Goal: Task Accomplishment & Management: Manage account settings

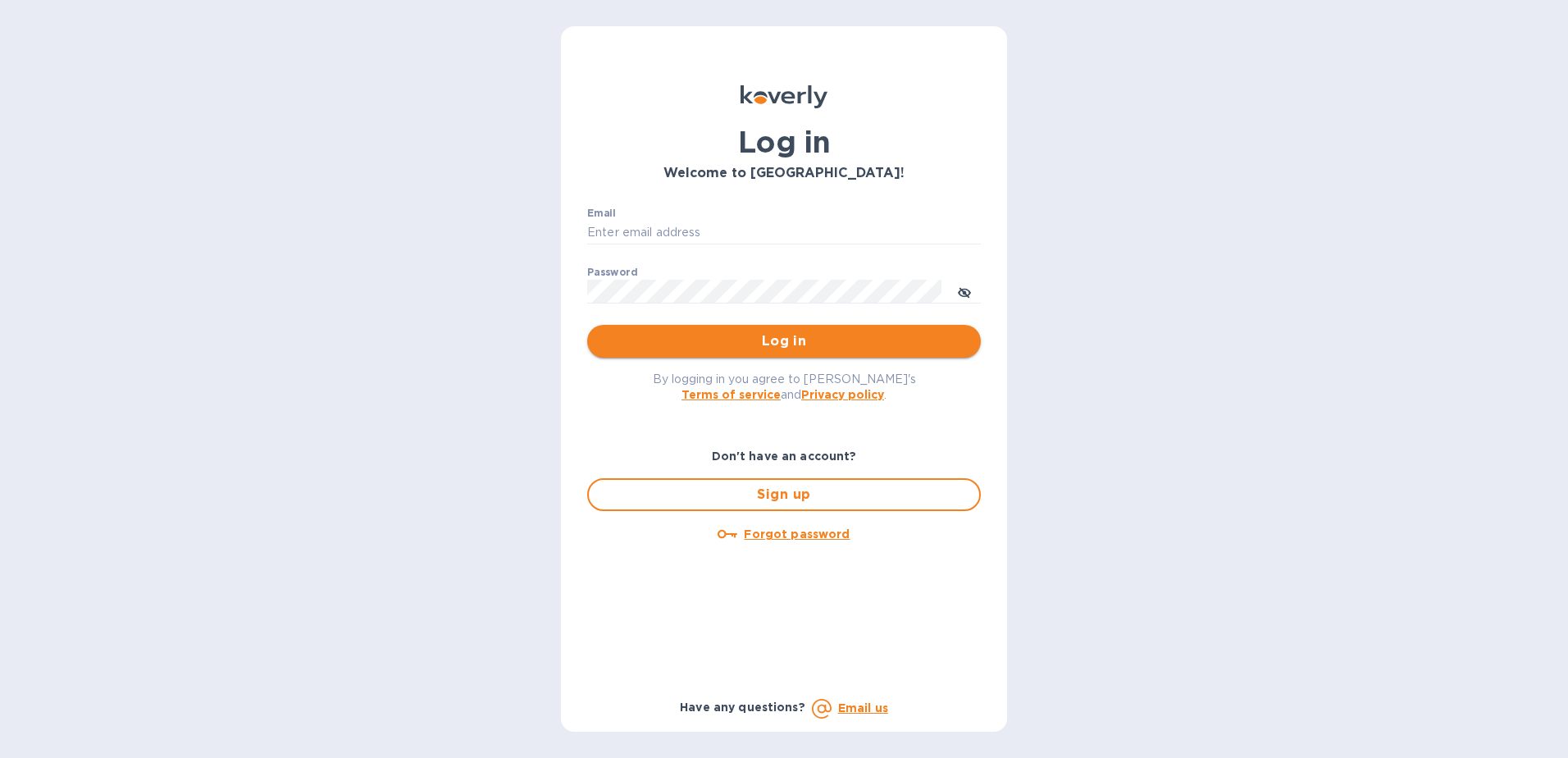
type input "frankpat@franmara.com"
click at [830, 336] on span "Log in" at bounding box center [784, 341] width 367 height 20
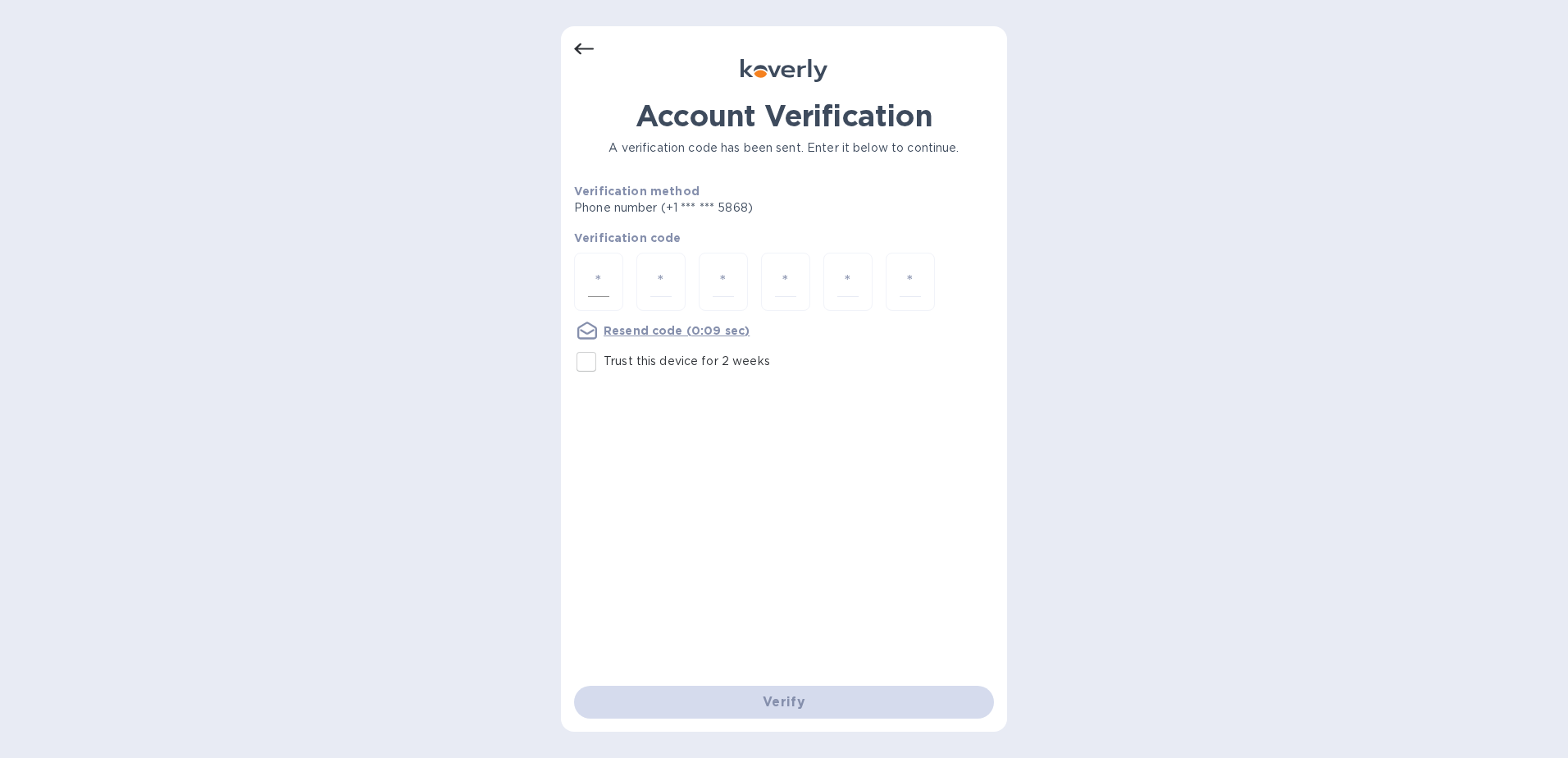
click at [586, 286] on div at bounding box center [599, 282] width 49 height 59
type input "5"
type input "4"
type input "7"
type input "1"
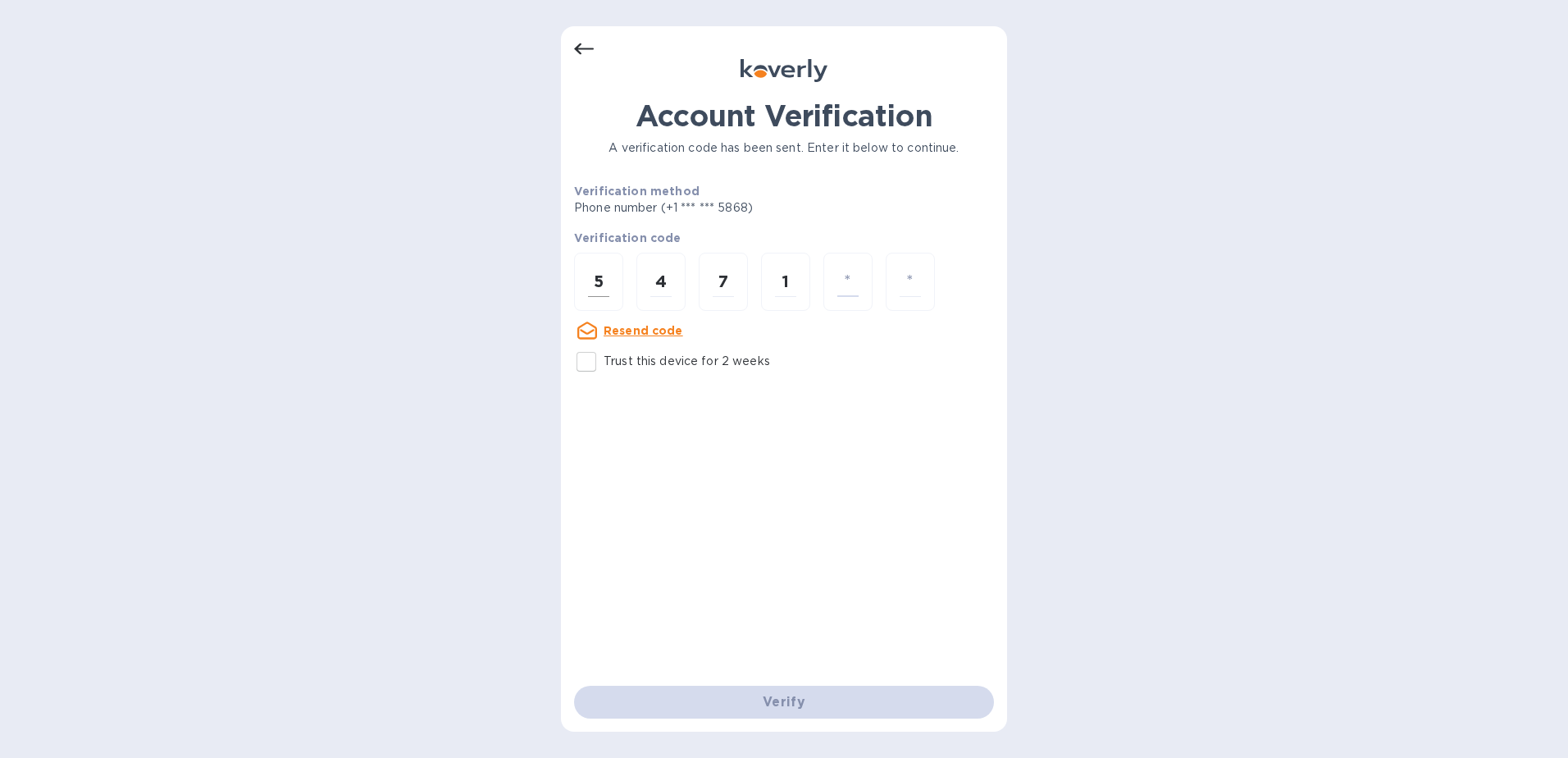
type input "8"
type input "2"
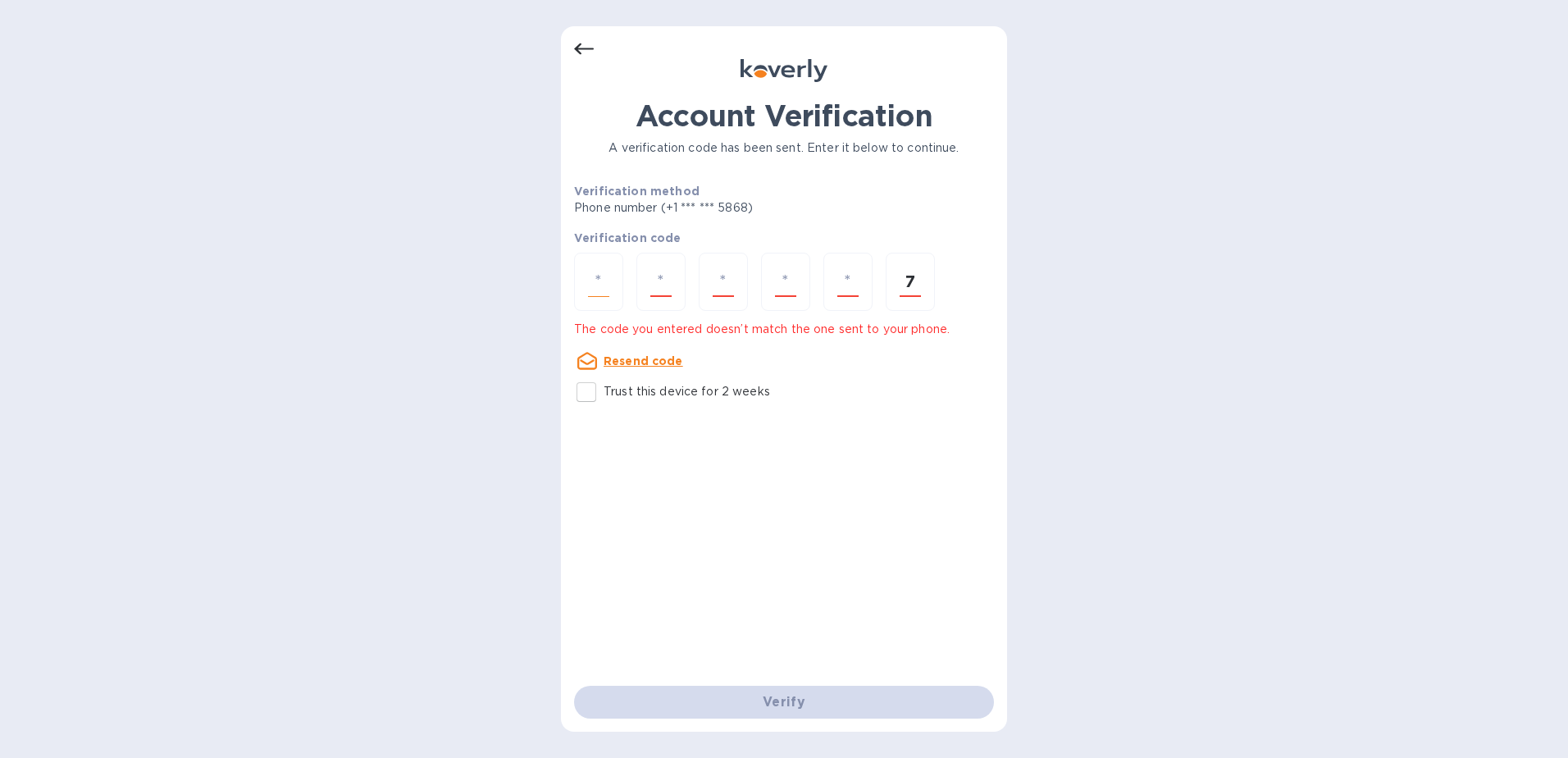
type input "7"
click at [600, 279] on input "number" at bounding box center [598, 282] width 21 height 30
type input "5"
type input "7"
type input "4"
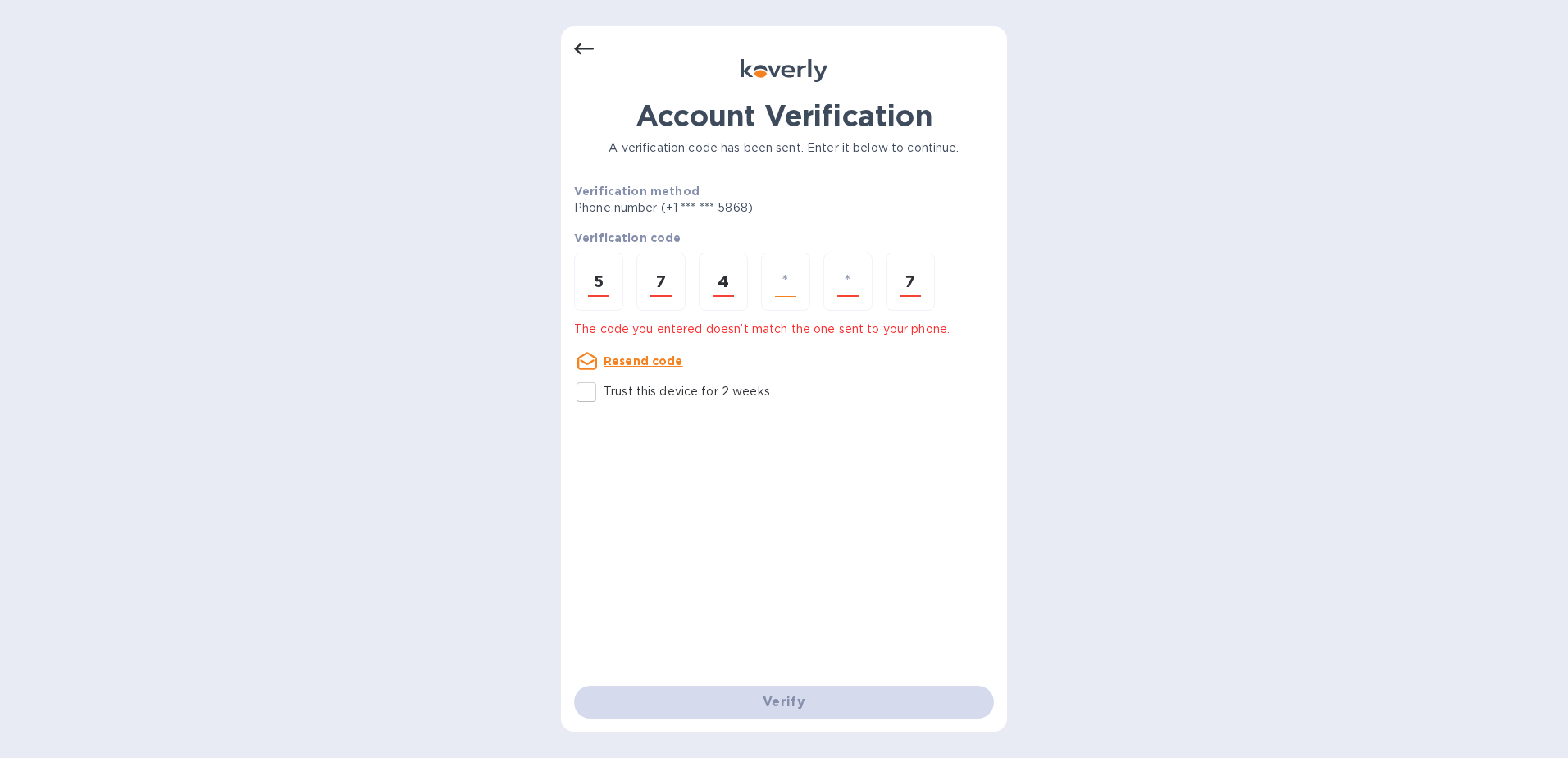
type input "1"
type input "8"
click at [600, 280] on input "number" at bounding box center [598, 282] width 21 height 30
type input "5"
type input "7"
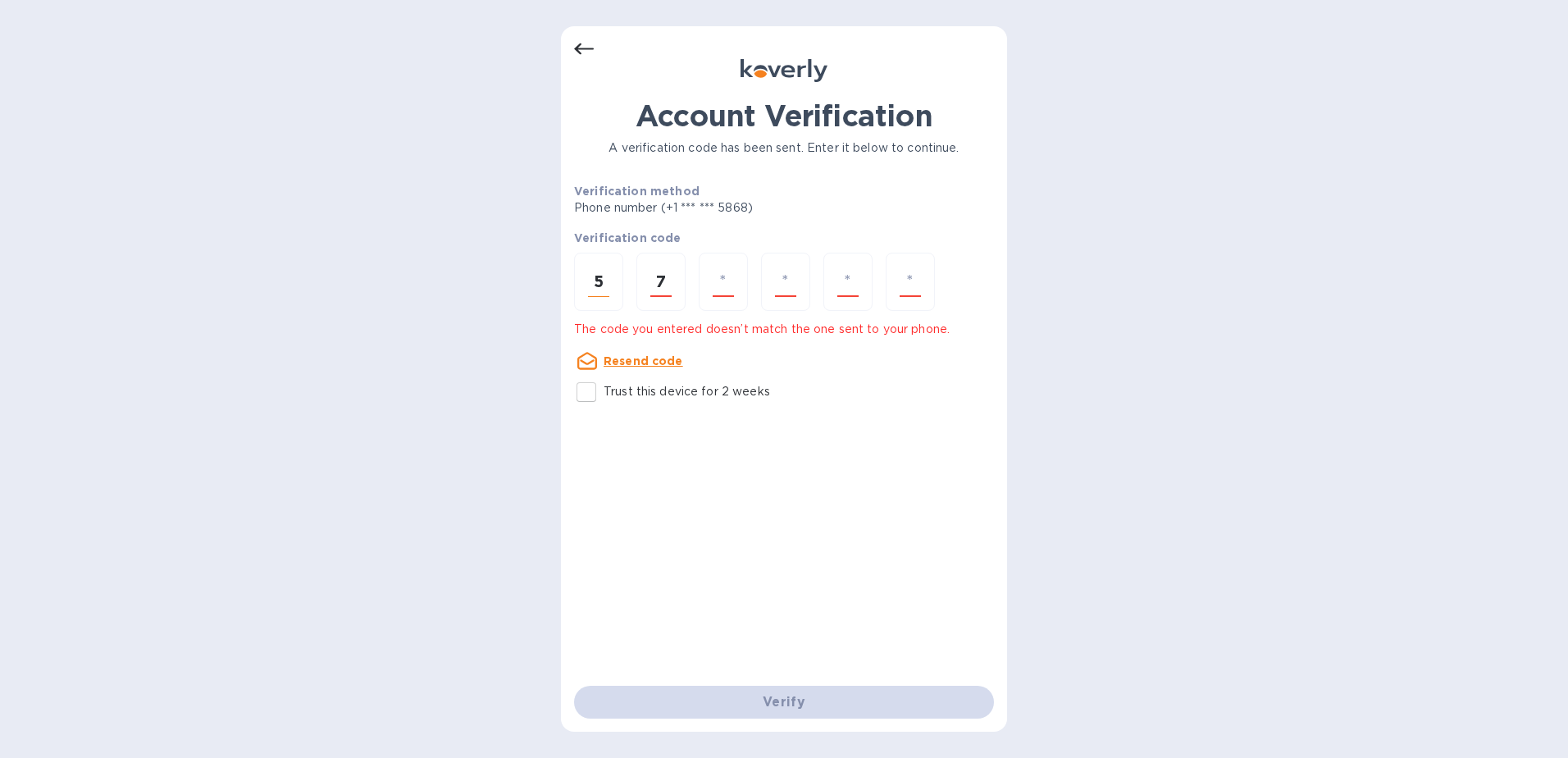
type input "4"
type input "1"
type input "8"
type input "2"
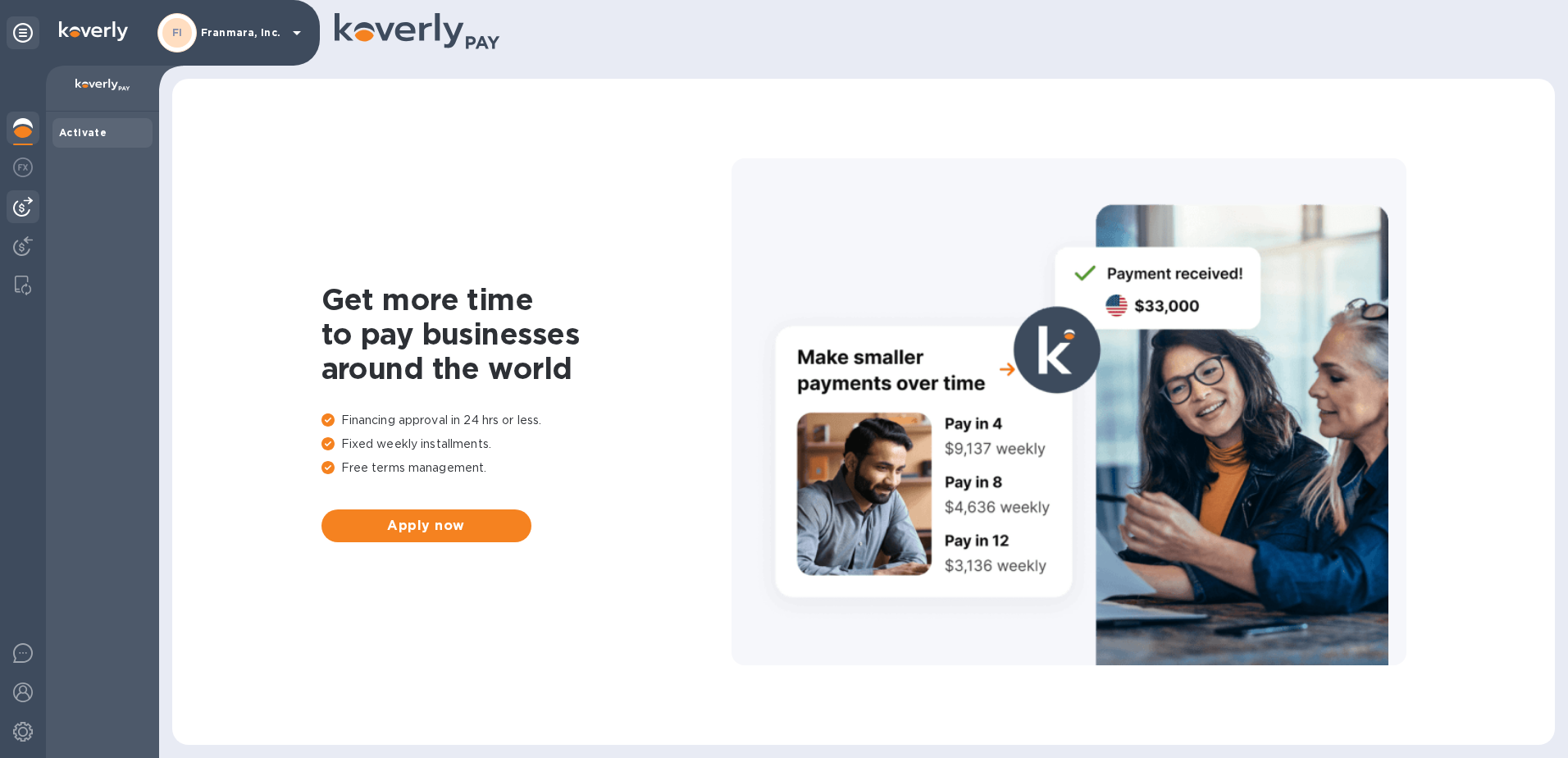
click at [26, 202] on img at bounding box center [23, 207] width 20 height 20
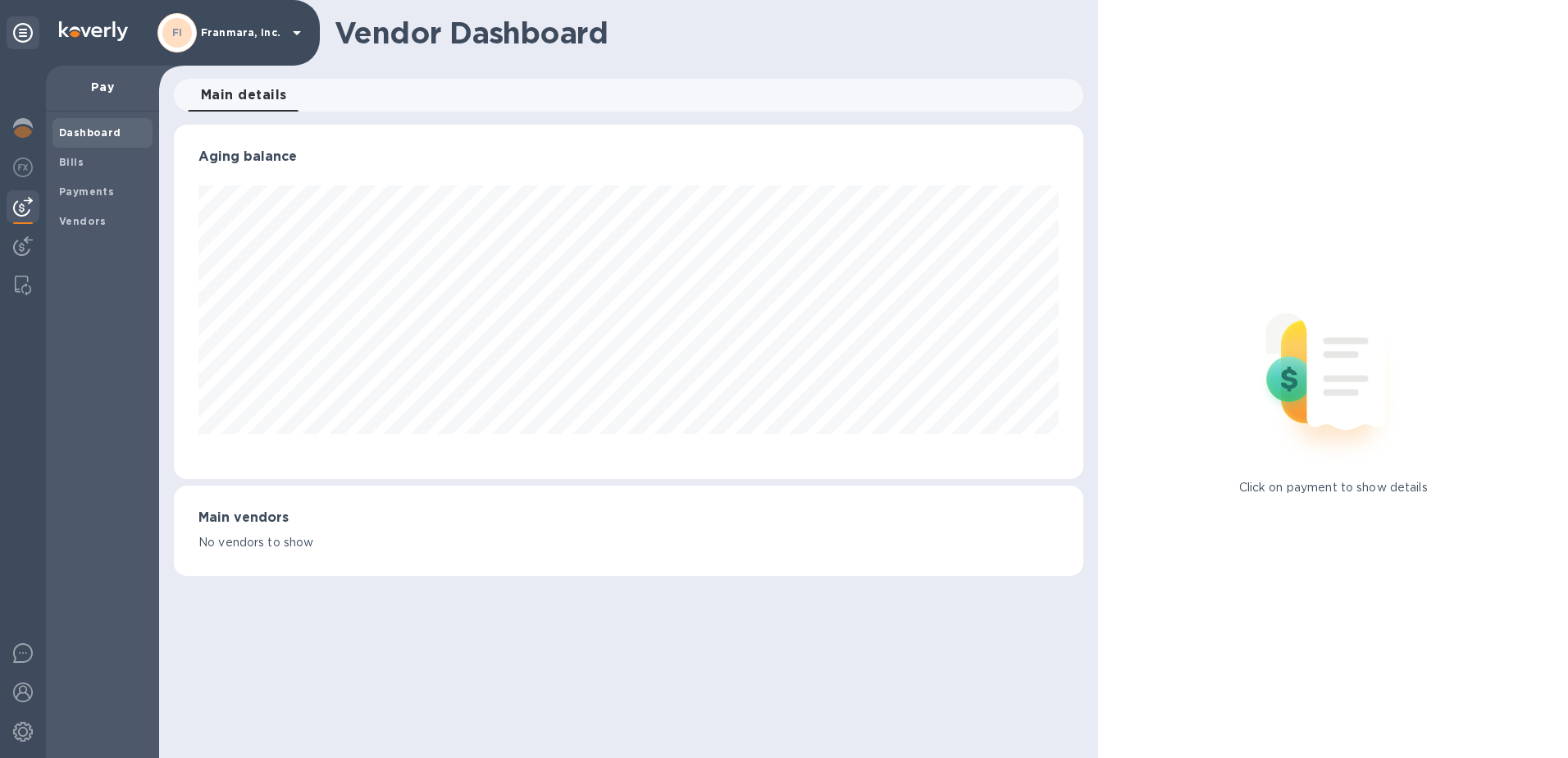
scroll to position [355, 911]
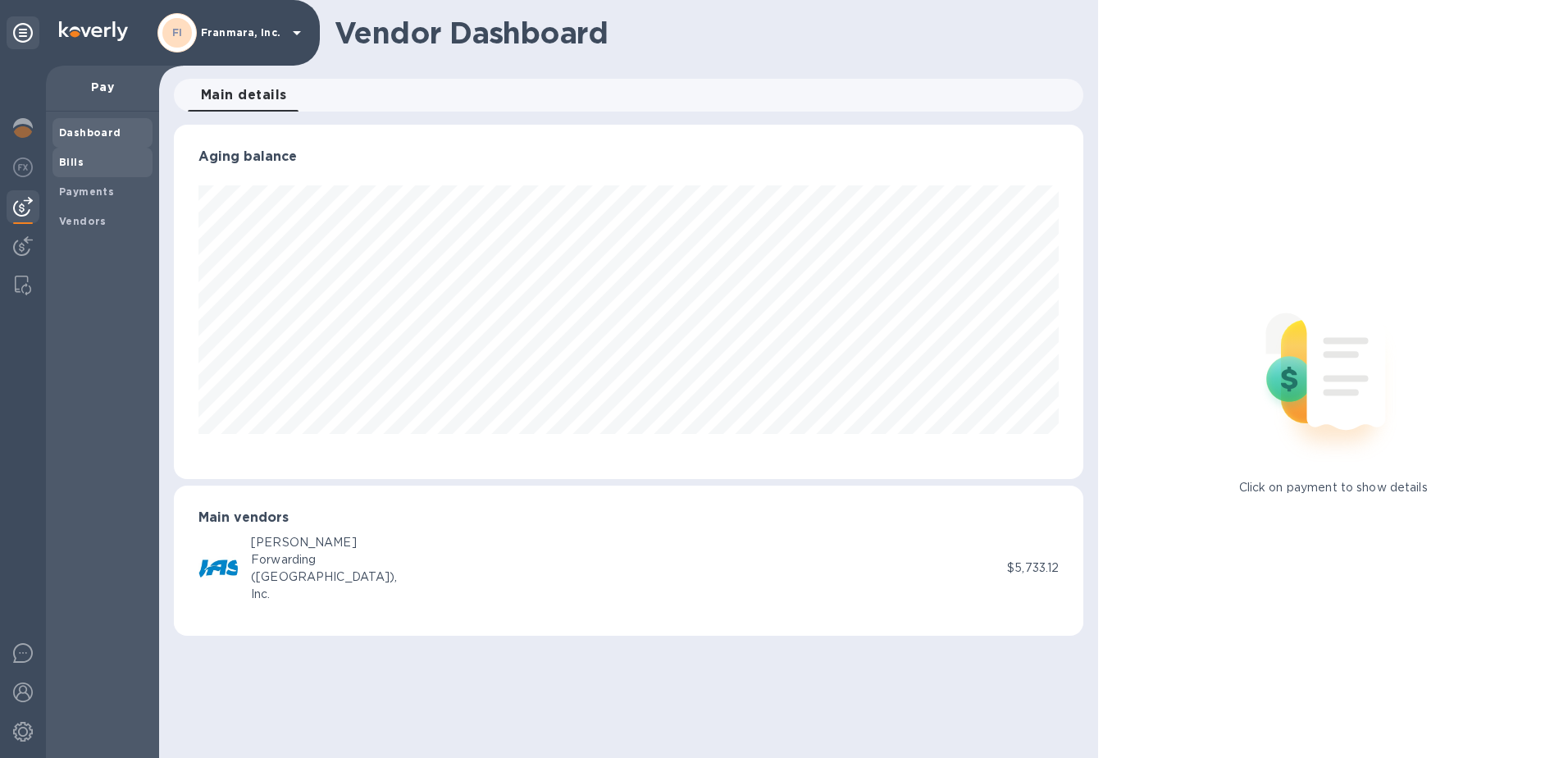
click at [79, 167] on b "Bills" at bounding box center [71, 161] width 24 height 13
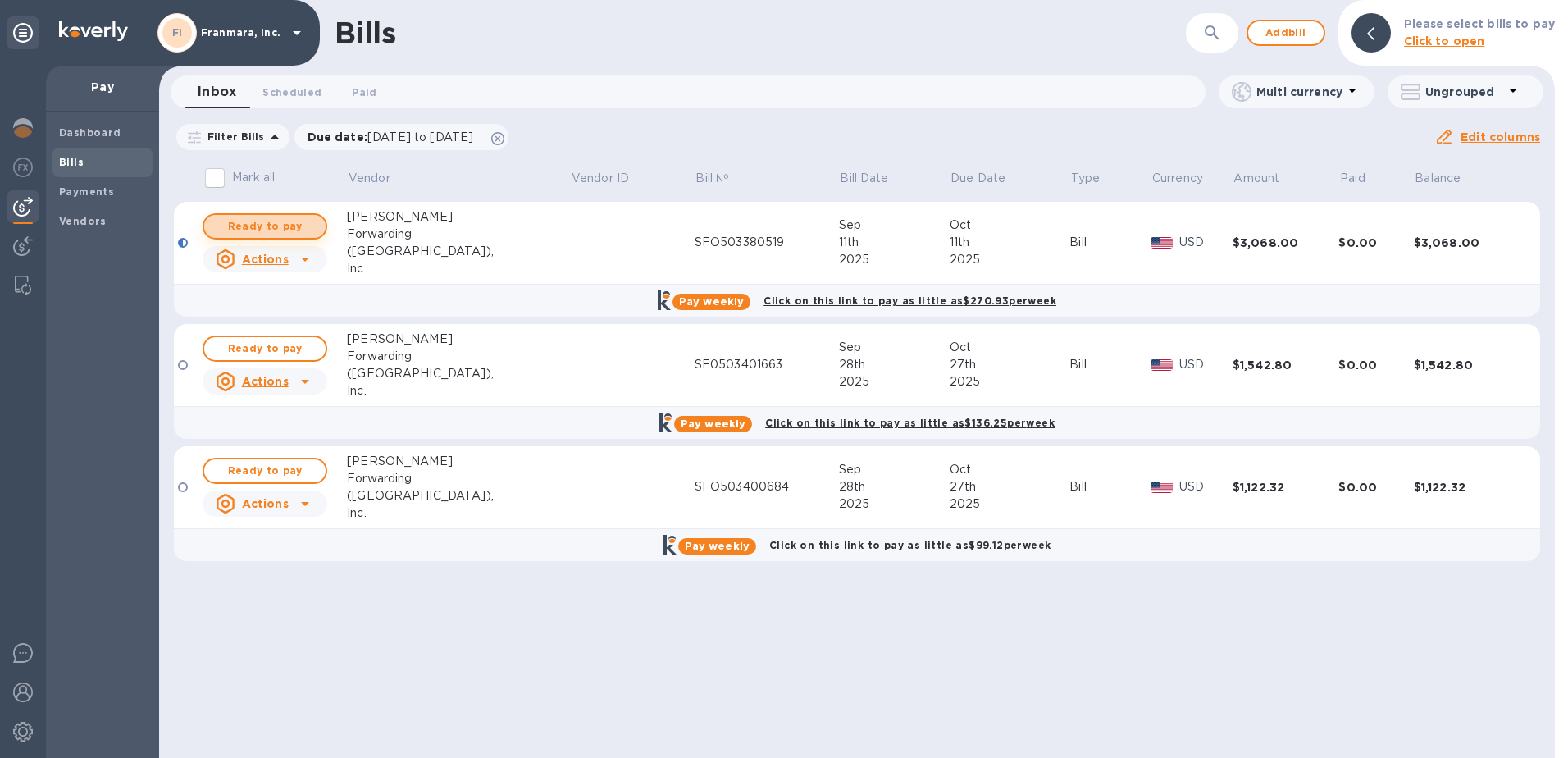
click at [298, 232] on span "Ready to pay" at bounding box center [265, 227] width 95 height 20
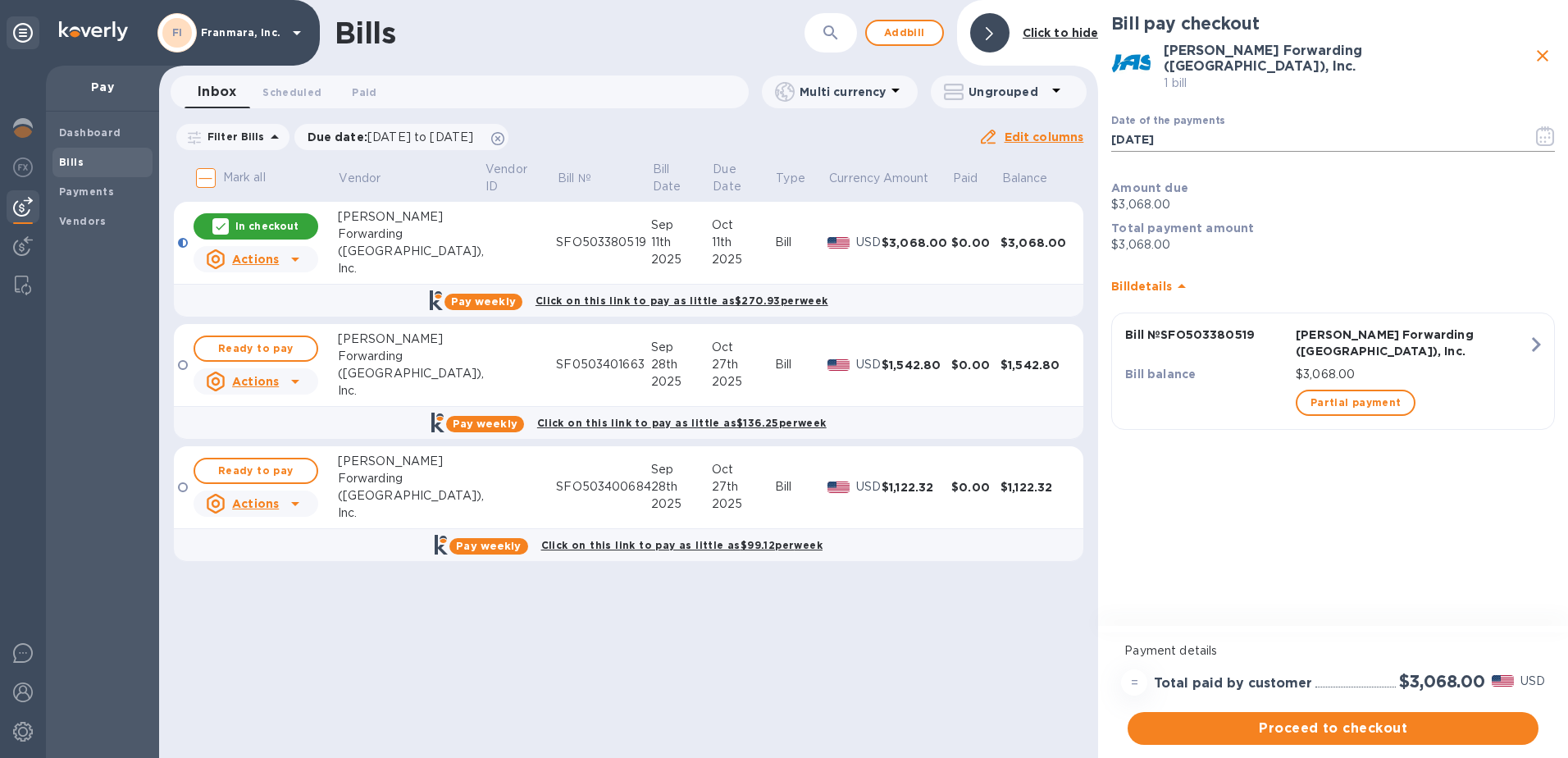
click at [1550, 126] on icon "button" at bounding box center [1545, 136] width 19 height 20
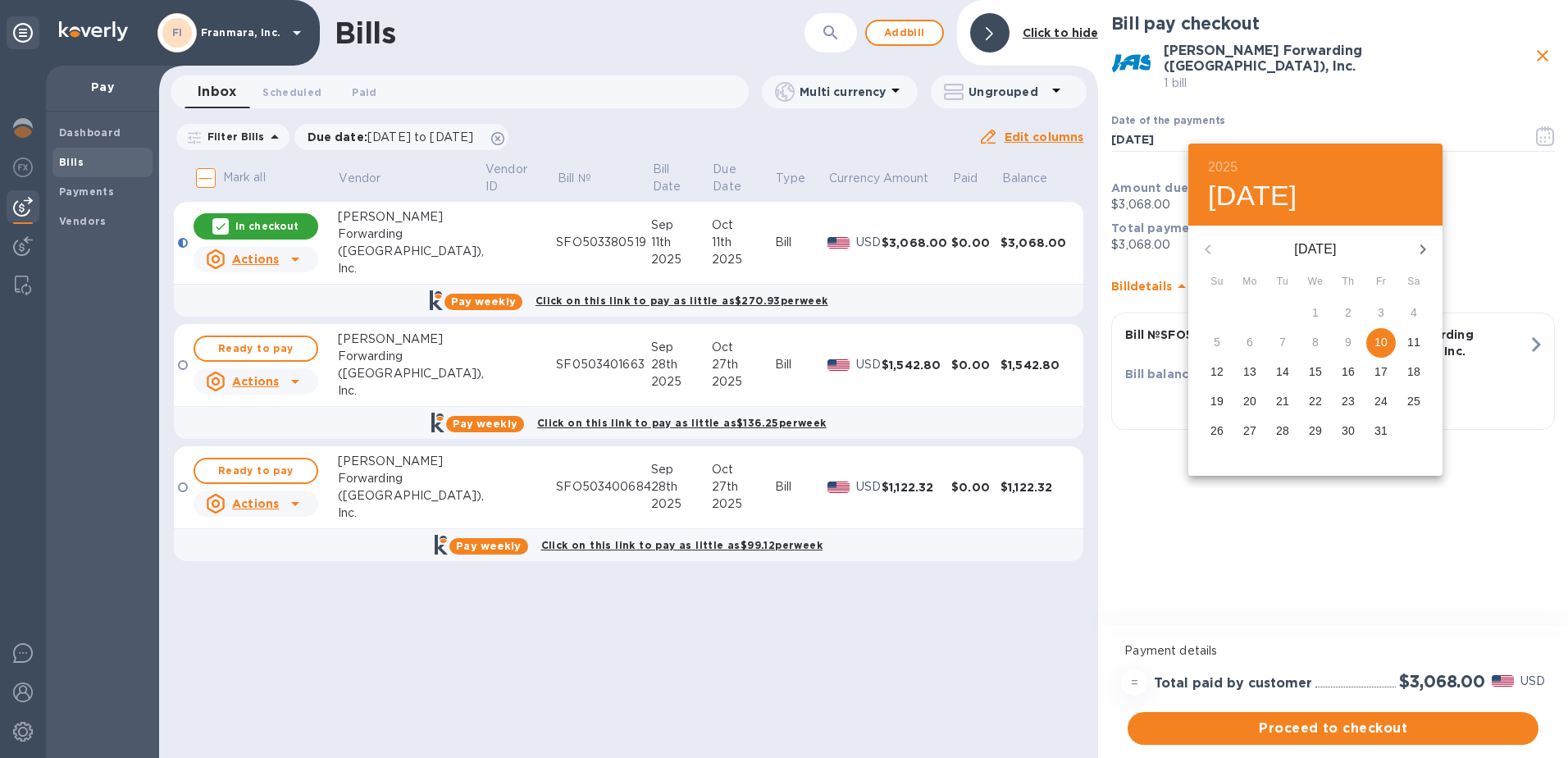
click at [1535, 194] on div at bounding box center [784, 379] width 1568 height 758
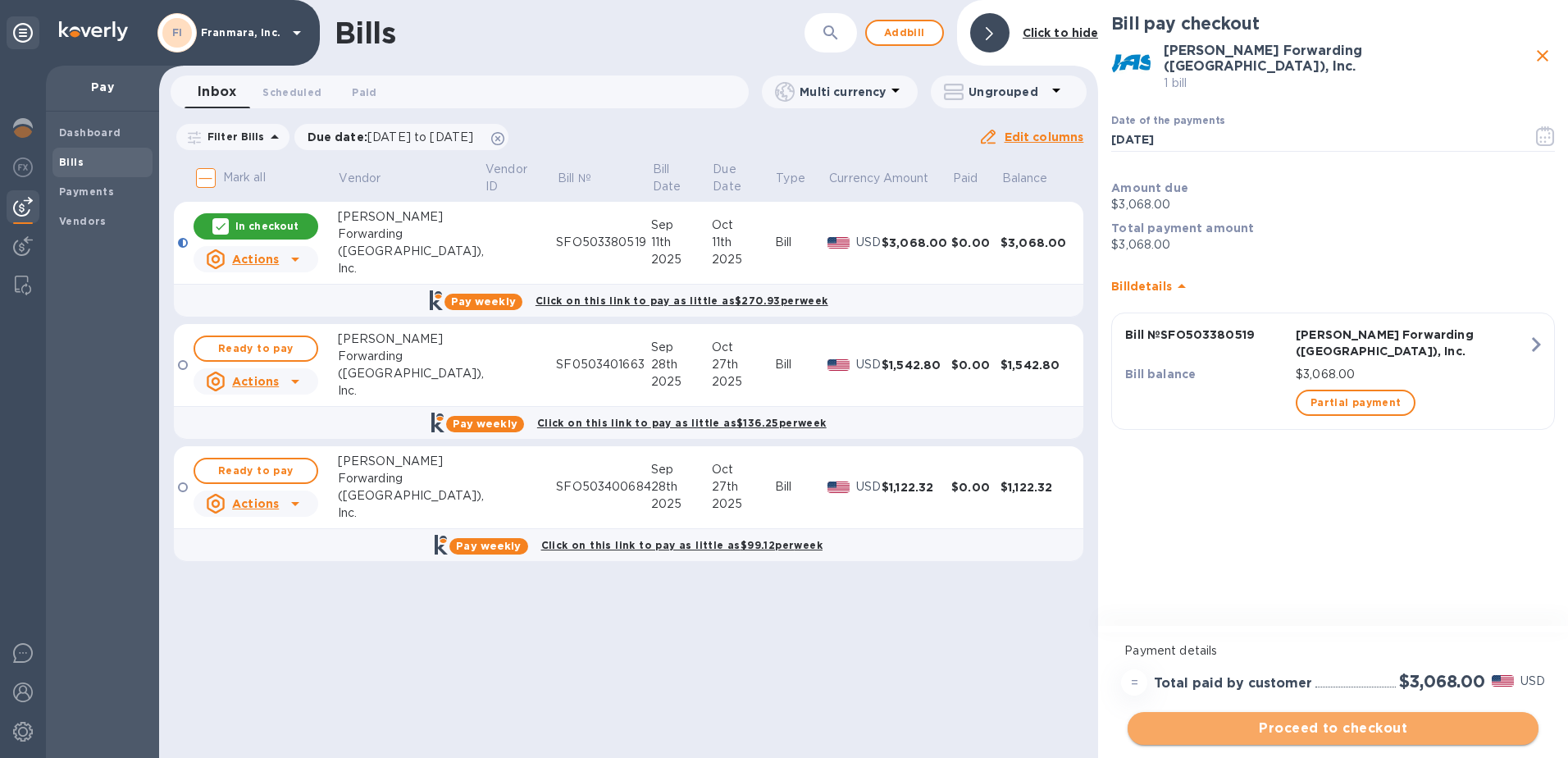
click at [1285, 733] on span "Proceed to checkout" at bounding box center [1333, 729] width 385 height 20
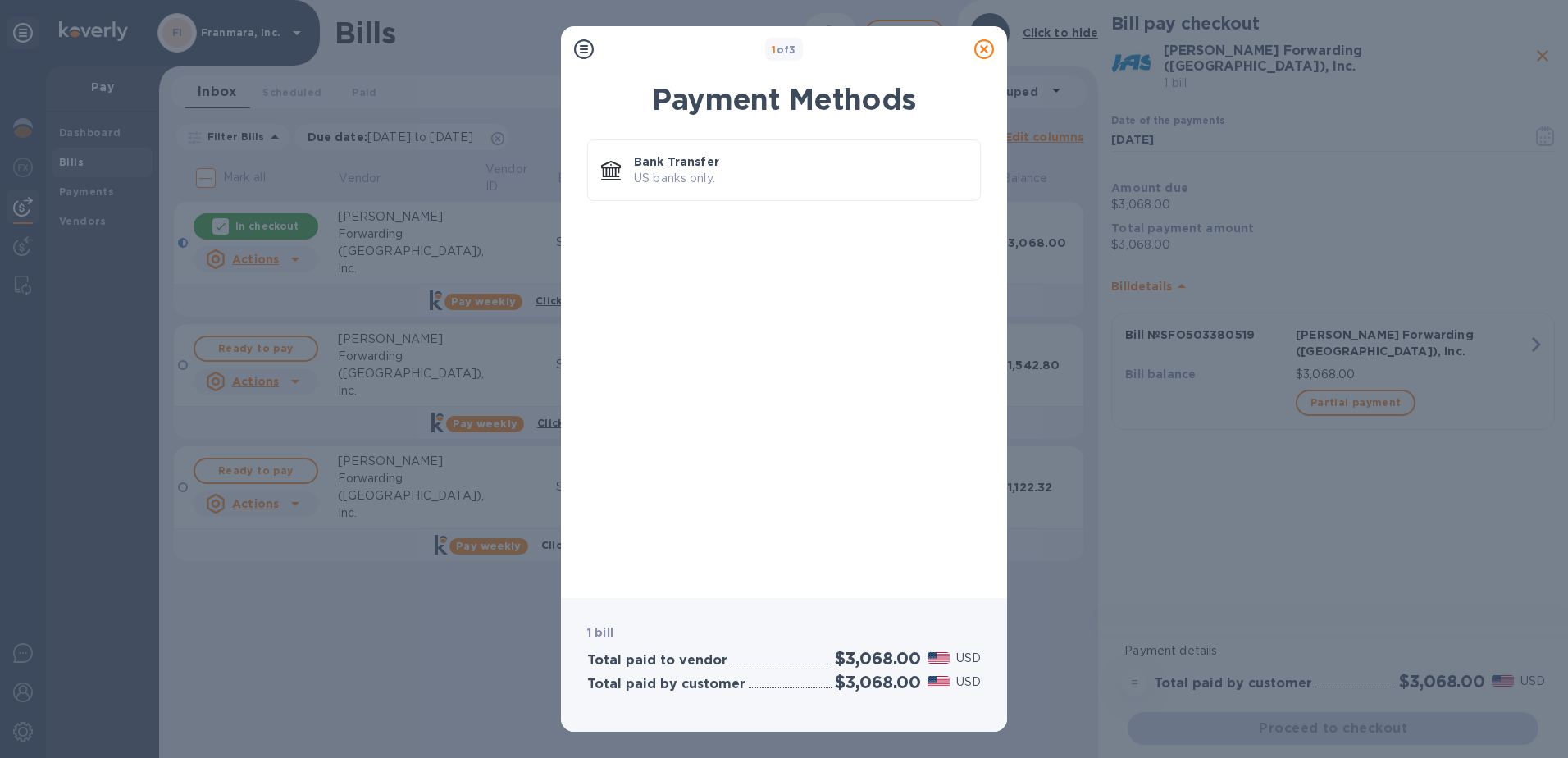
click at [979, 51] on icon at bounding box center [984, 49] width 20 height 20
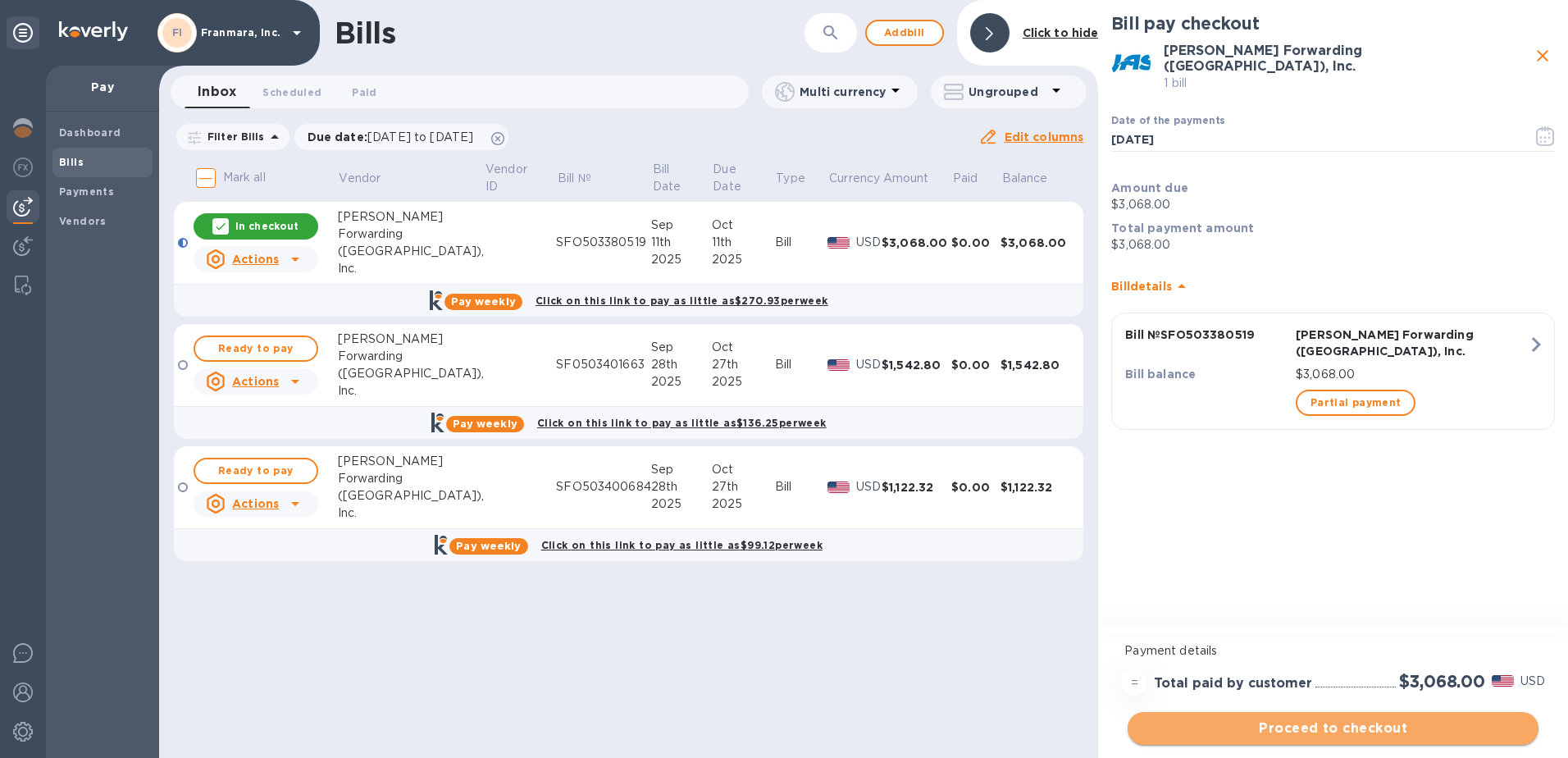
click at [1304, 727] on span "Proceed to checkout" at bounding box center [1333, 729] width 385 height 20
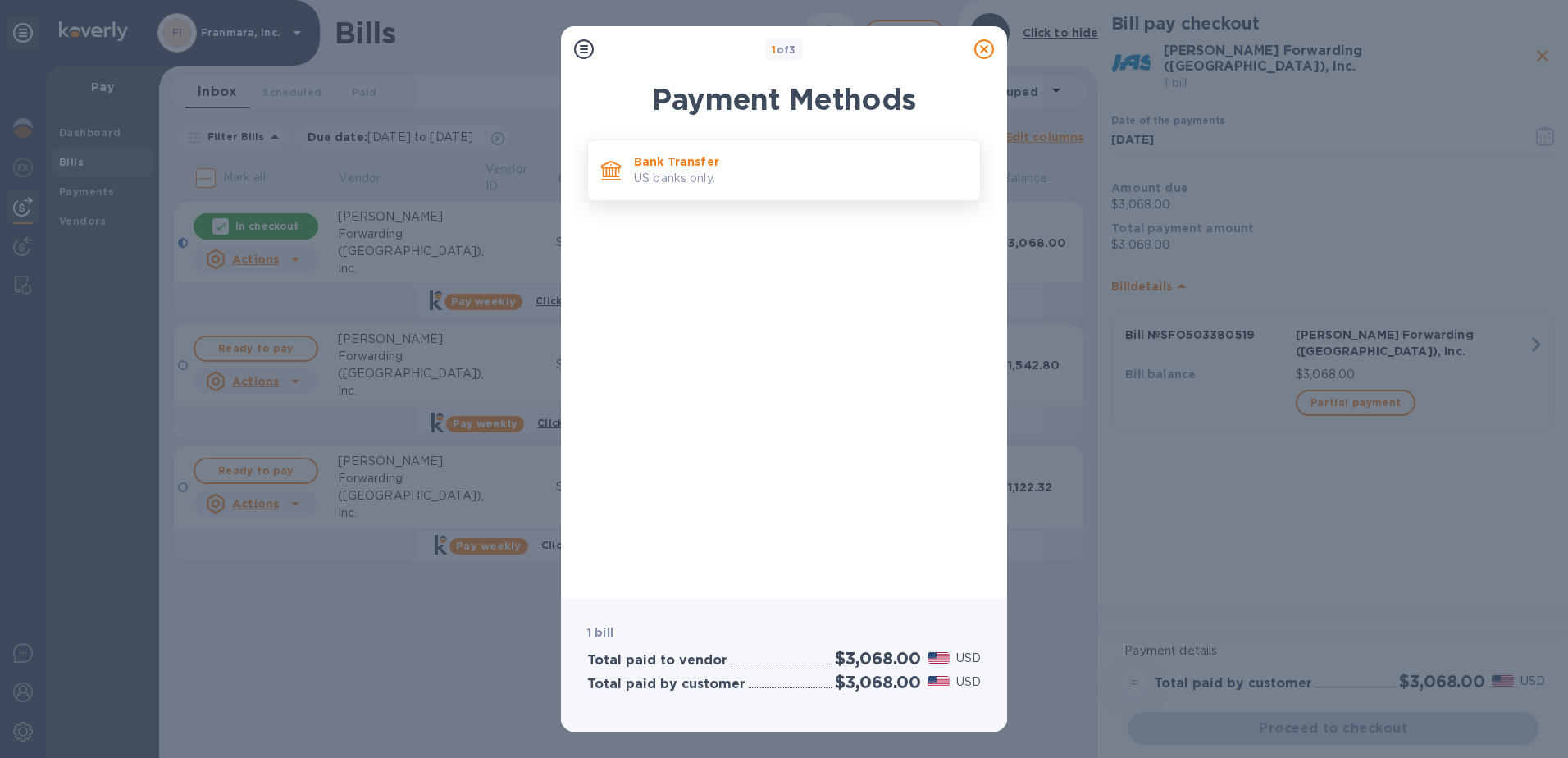
click at [760, 182] on p "US banks only." at bounding box center [800, 178] width 333 height 18
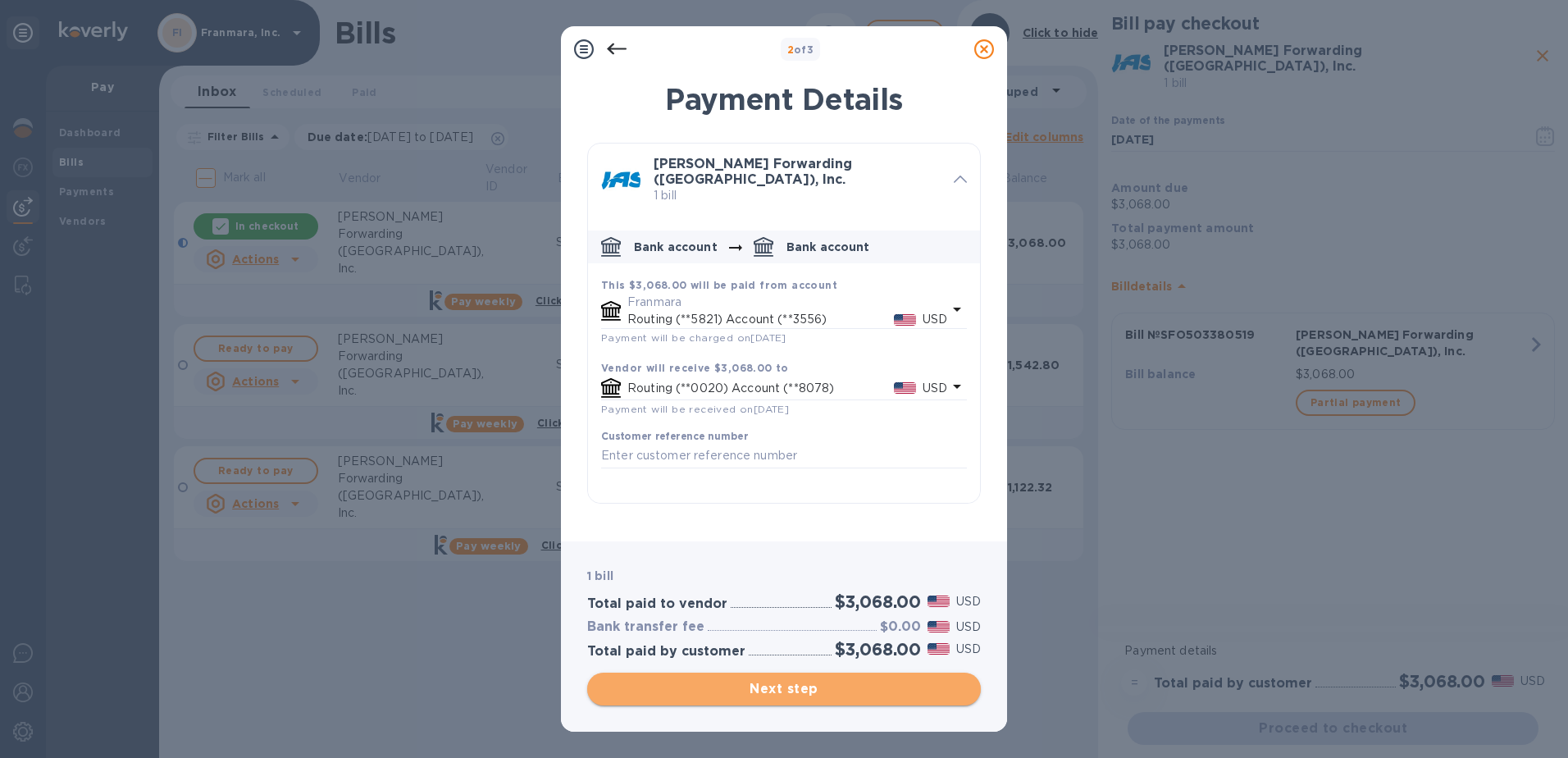
click at [775, 682] on span "Next step" at bounding box center [784, 689] width 367 height 20
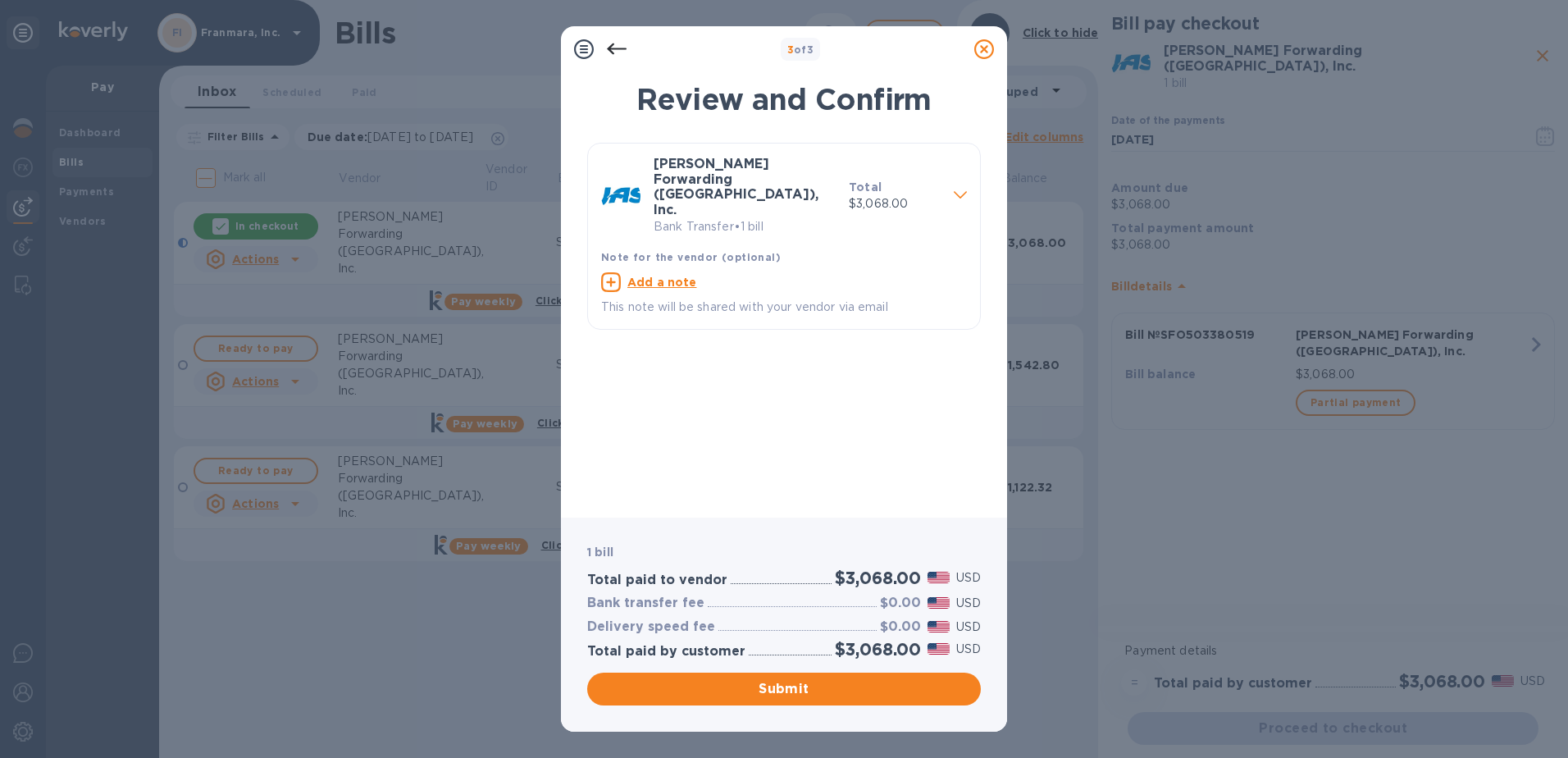
click at [963, 187] on span at bounding box center [961, 194] width 13 height 16
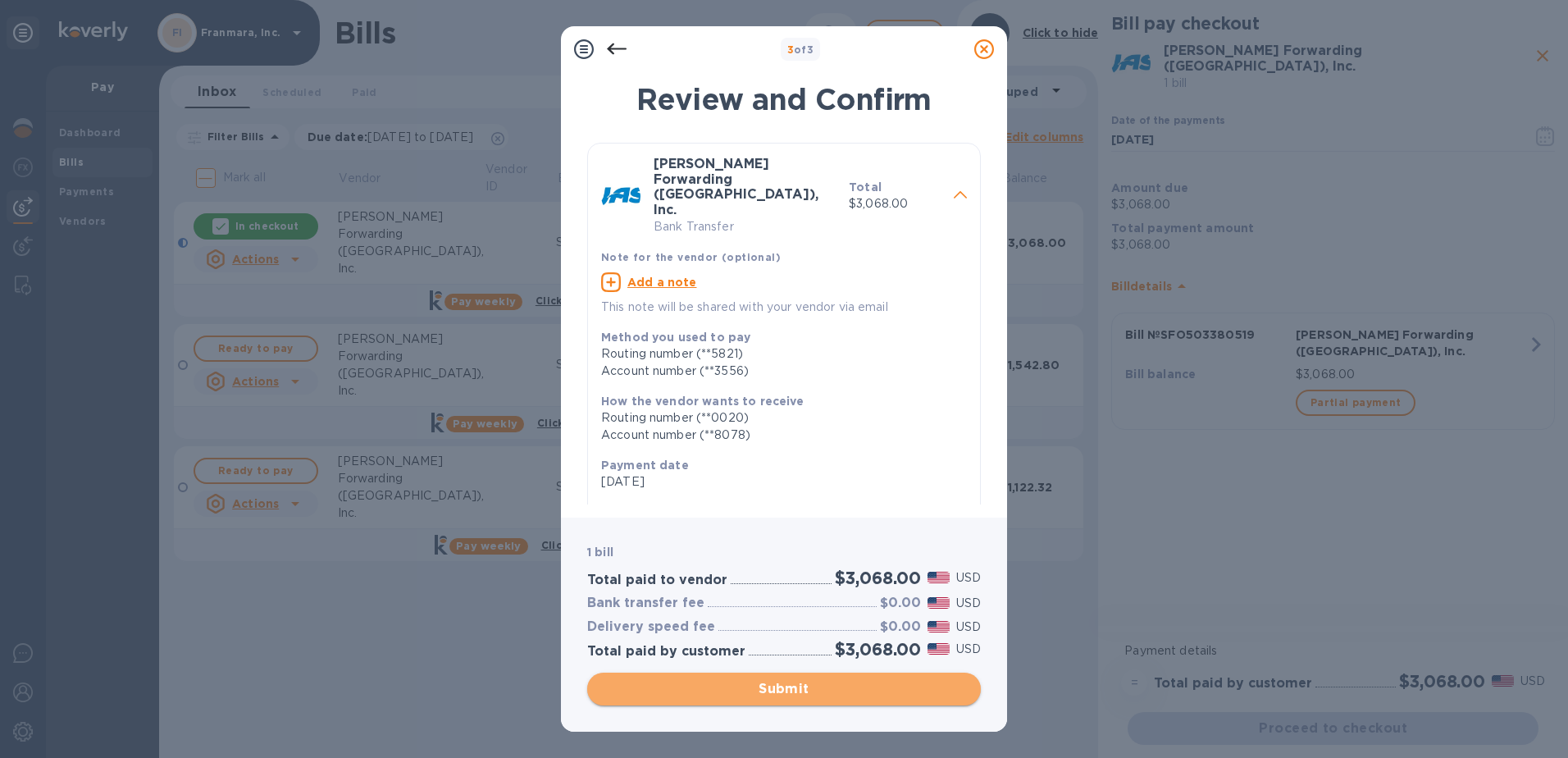
click at [792, 690] on span "Submit" at bounding box center [784, 689] width 367 height 20
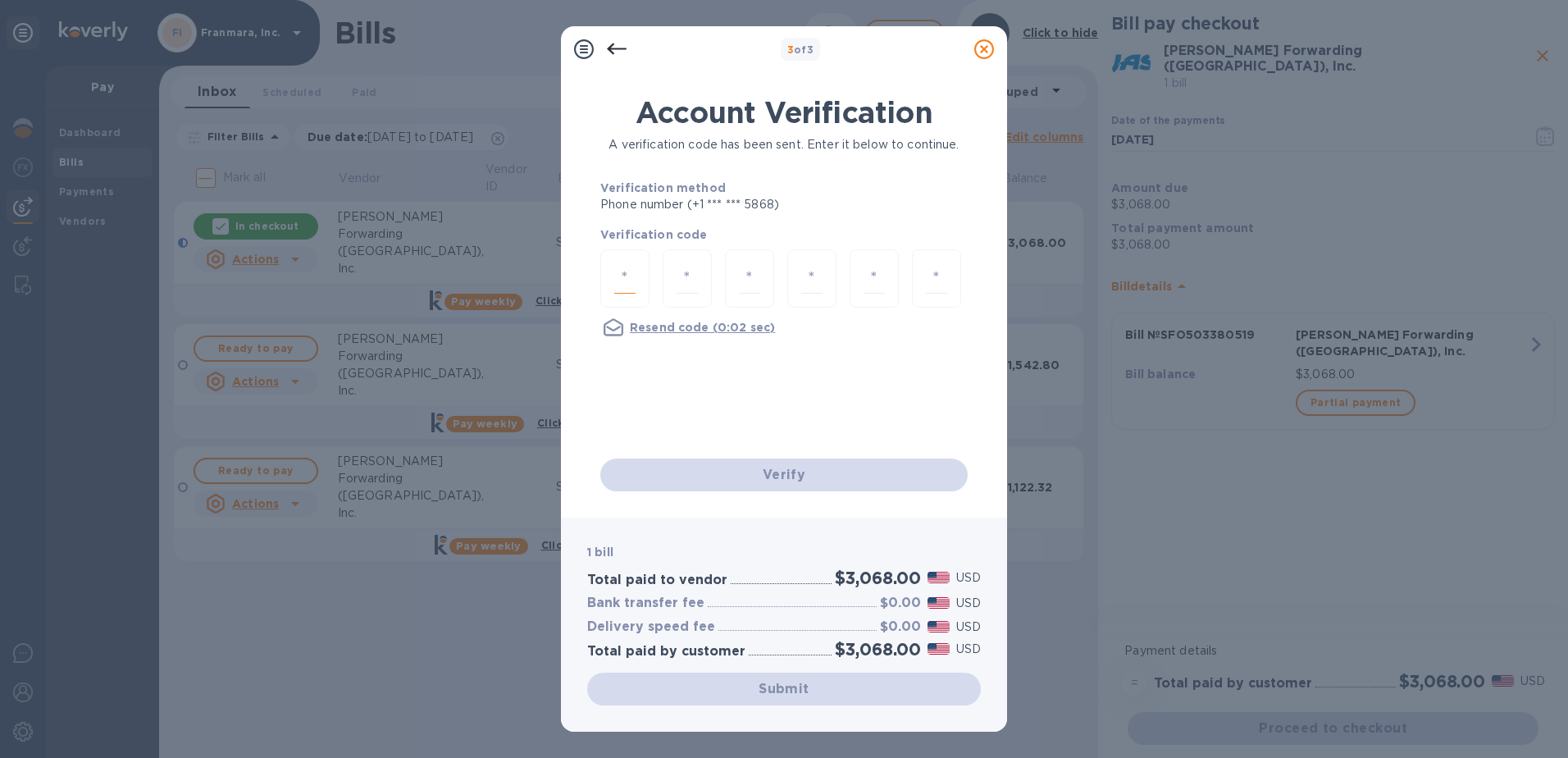
click at [631, 278] on input "number" at bounding box center [625, 279] width 21 height 30
type input "5"
type input "8"
type input "4"
type input "9"
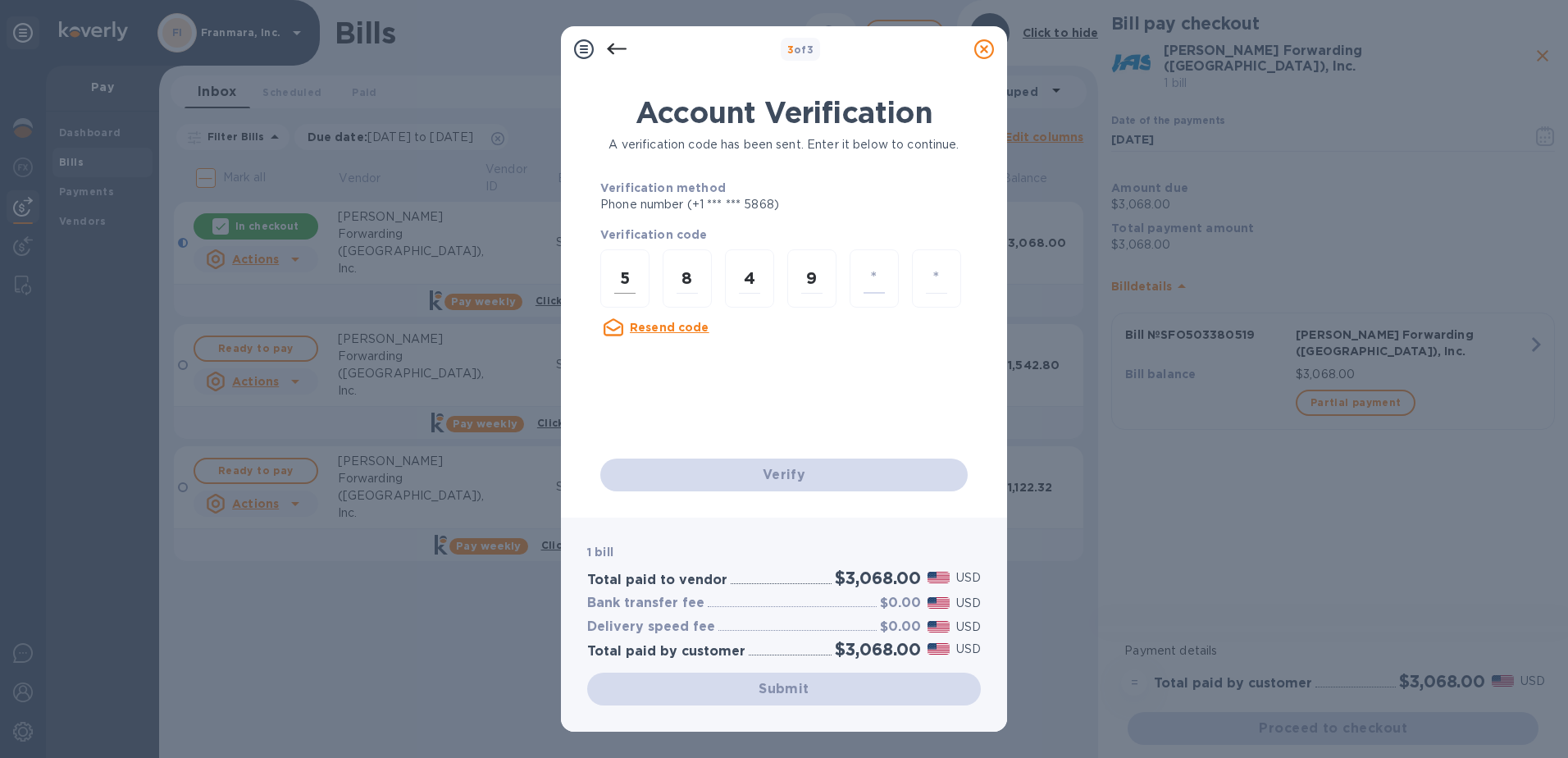
type input "6"
type input "8"
click at [780, 474] on div "Verify" at bounding box center [784, 474] width 381 height 46
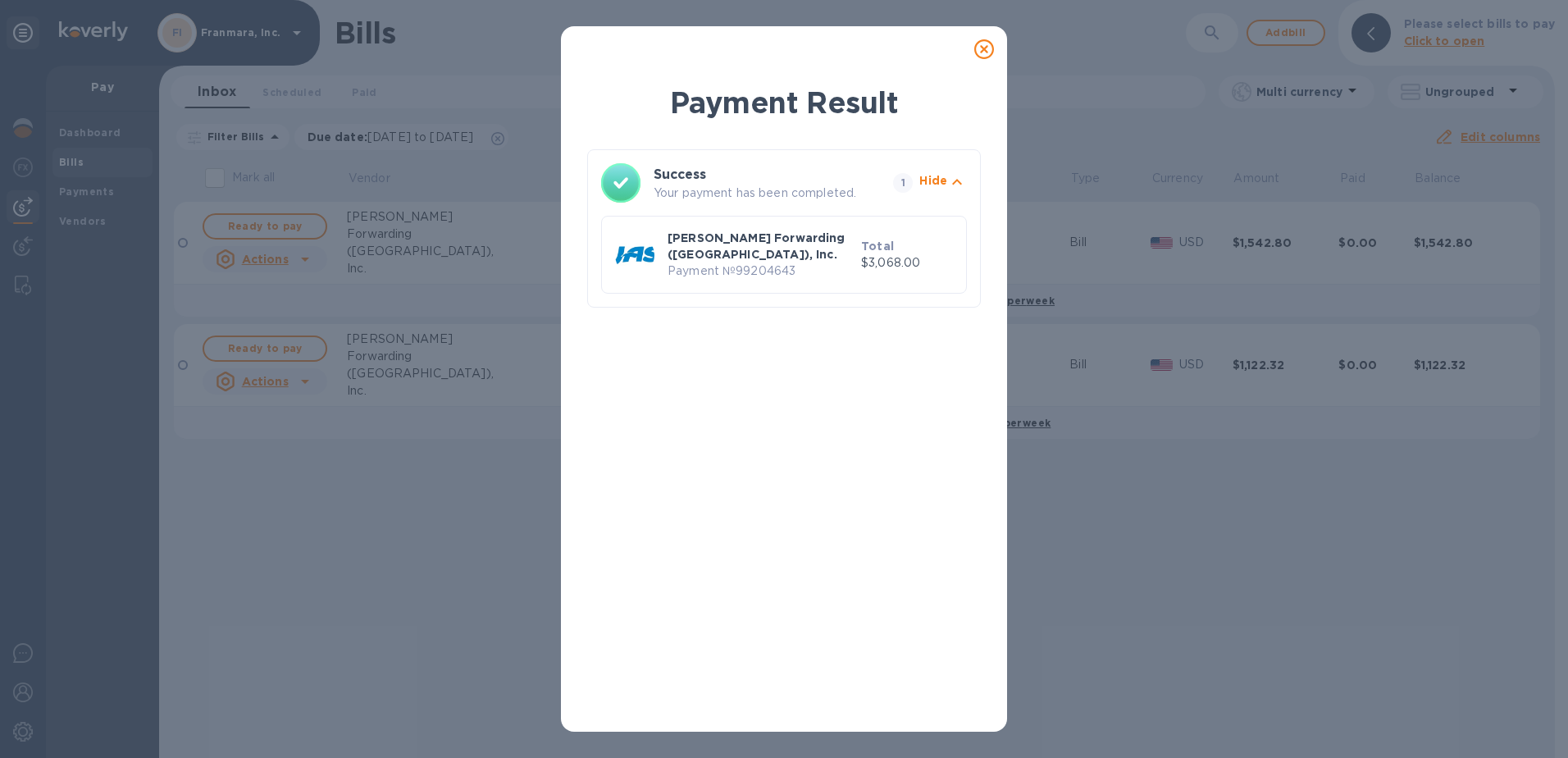
click at [988, 50] on icon at bounding box center [984, 49] width 20 height 20
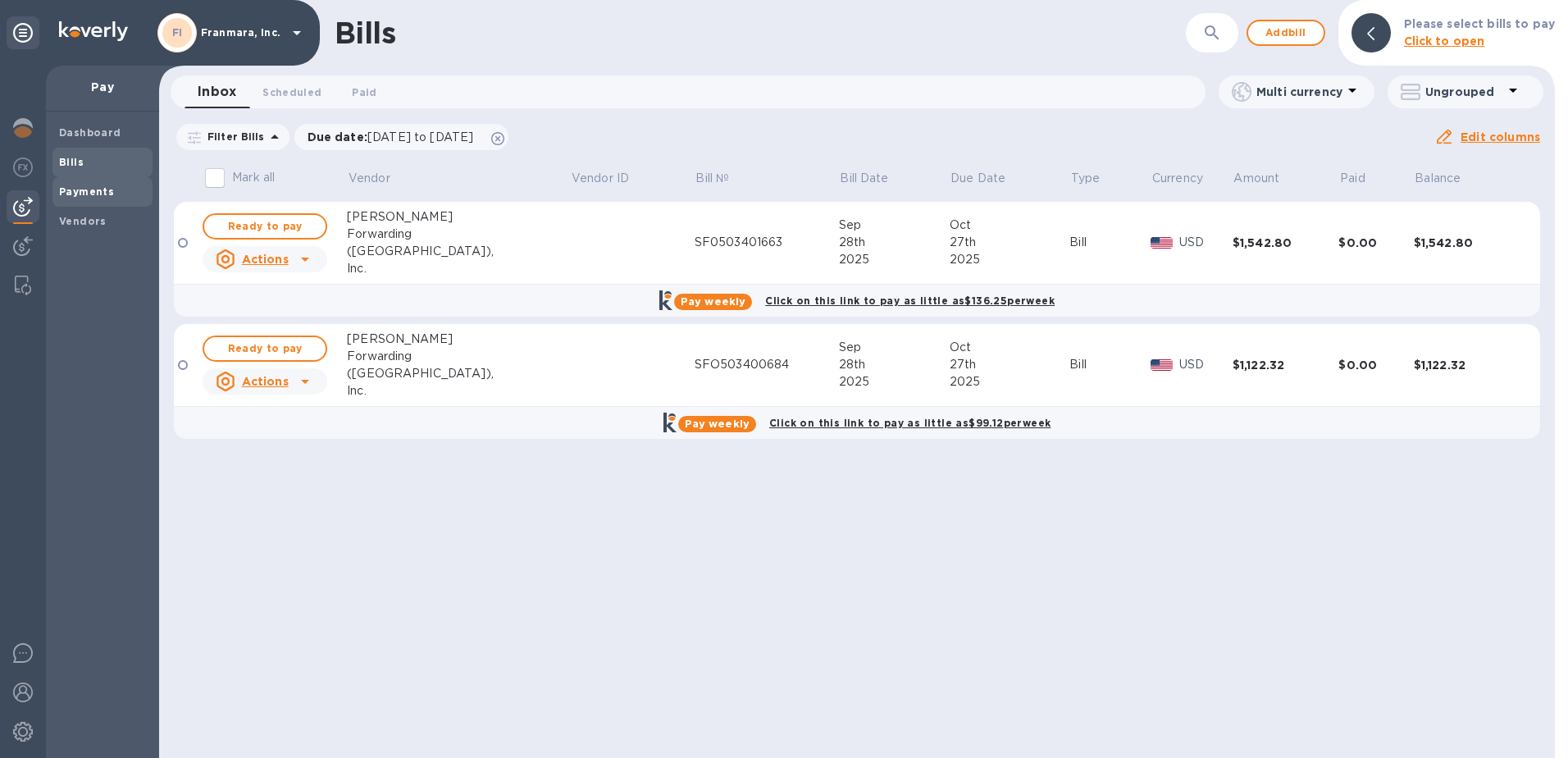
click at [77, 193] on b "Payments" at bounding box center [87, 192] width 55 height 13
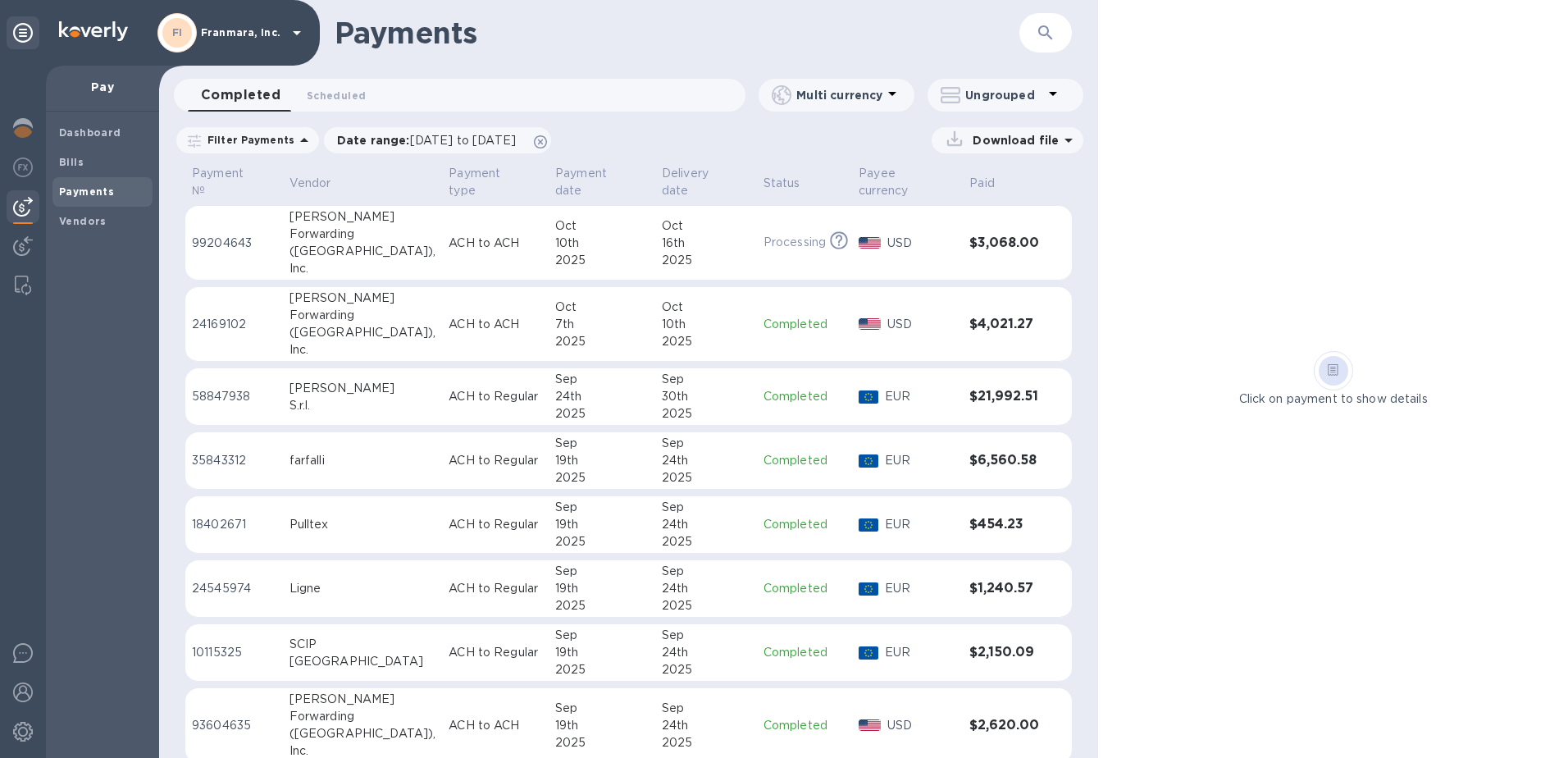
click at [340, 243] on div "([GEOGRAPHIC_DATA])," at bounding box center [363, 251] width 147 height 18
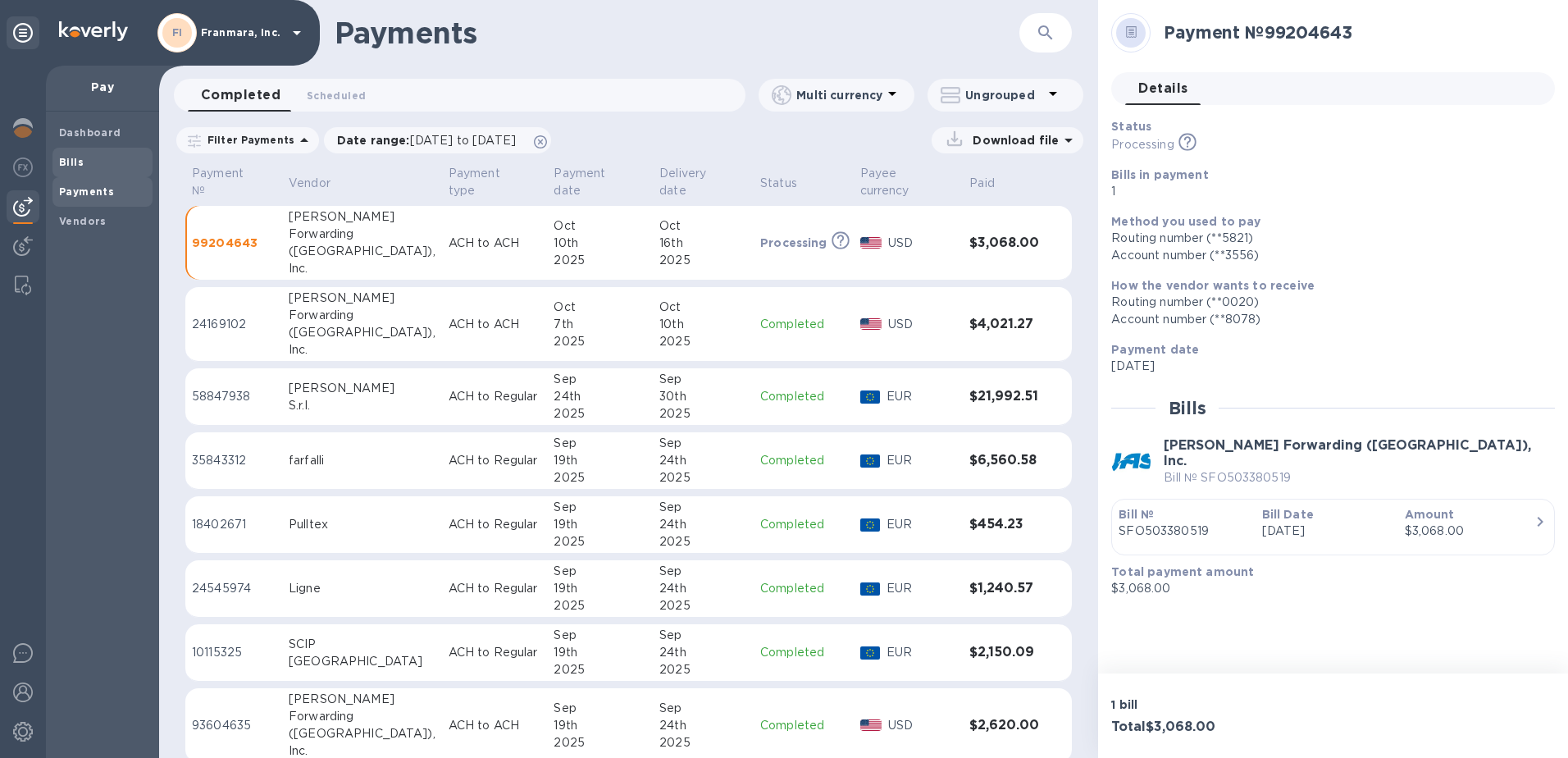
click at [83, 158] on span "Bills" at bounding box center [103, 162] width 87 height 17
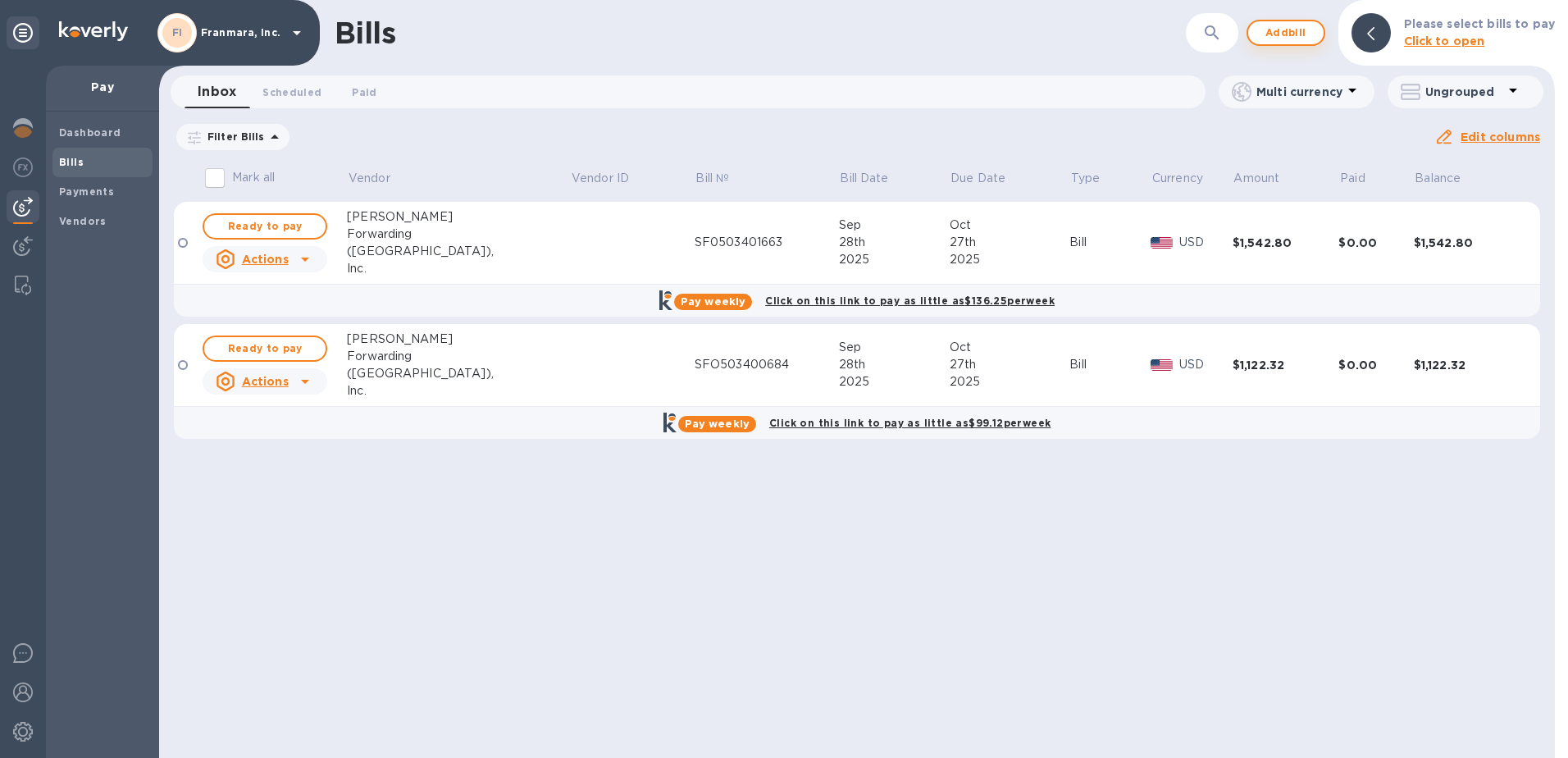
click at [1272, 39] on span "Add bill" at bounding box center [1285, 33] width 49 height 20
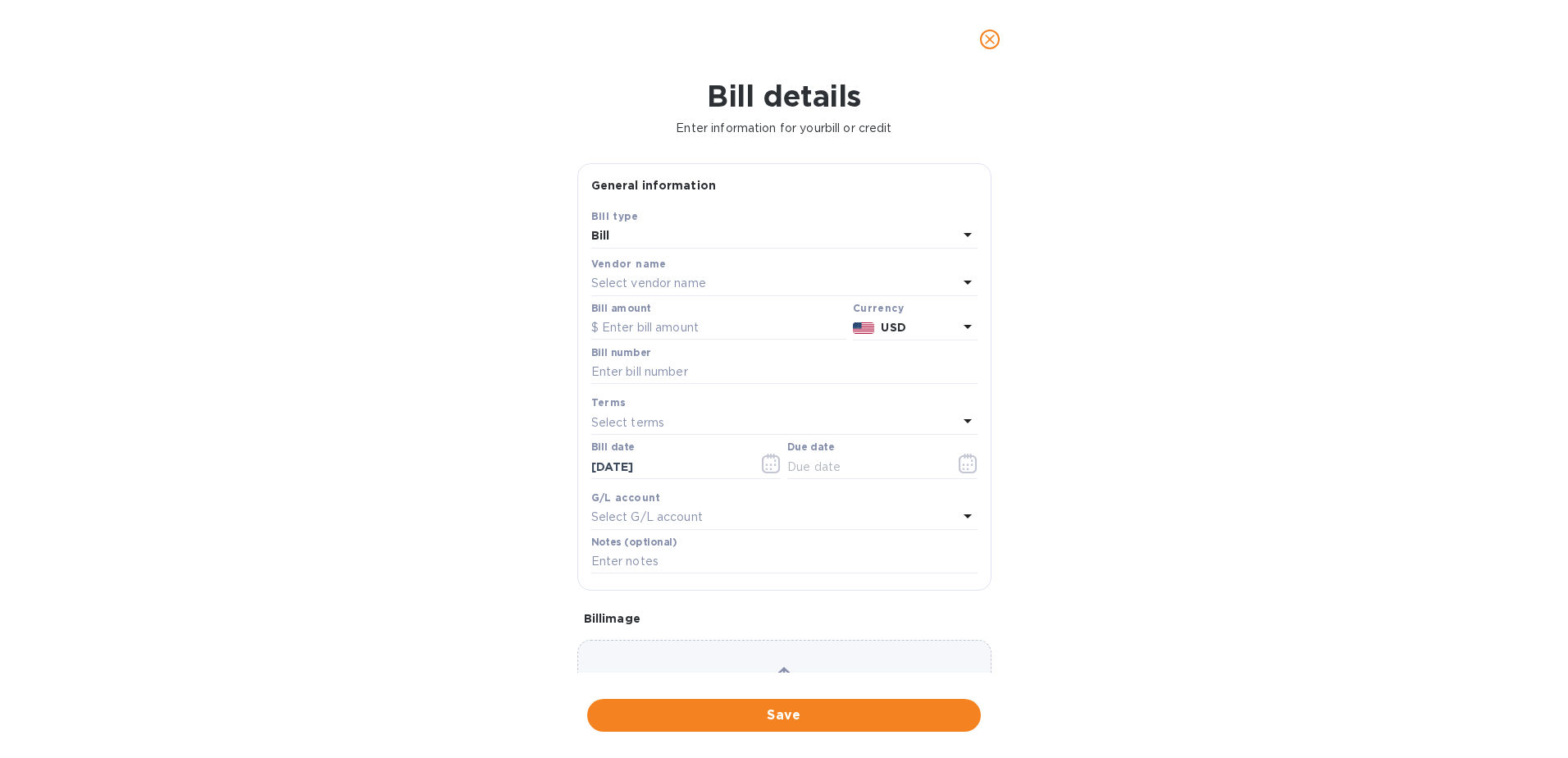
click at [713, 245] on div "Bill" at bounding box center [774, 236] width 366 height 23
click at [675, 309] on p "Credit" at bounding box center [778, 305] width 347 height 18
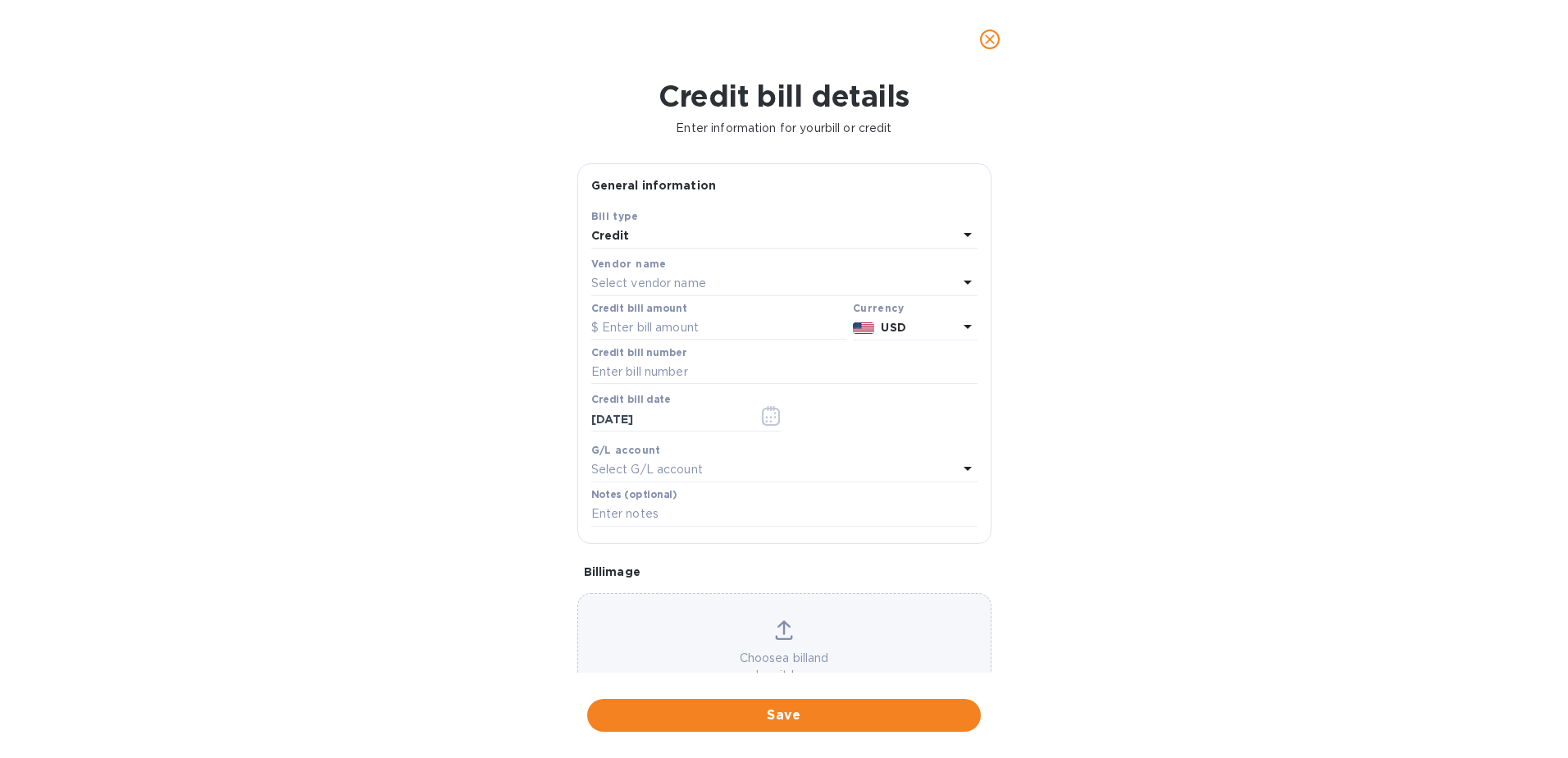
click at [672, 233] on div "Credit" at bounding box center [774, 236] width 366 height 23
click at [648, 279] on p "Bill" at bounding box center [778, 274] width 347 height 18
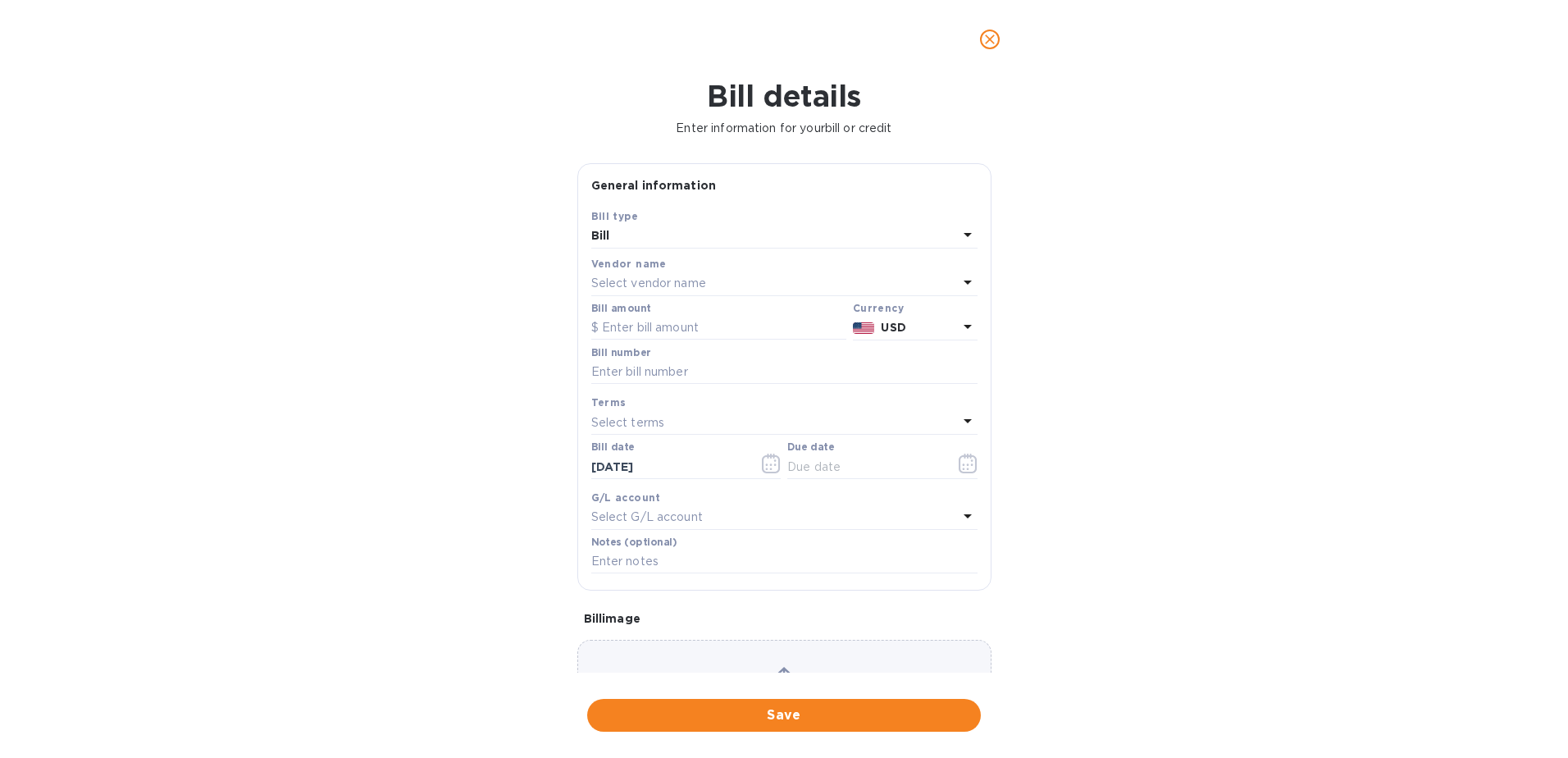
click at [651, 285] on p "Select vendor name" at bounding box center [648, 284] width 115 height 18
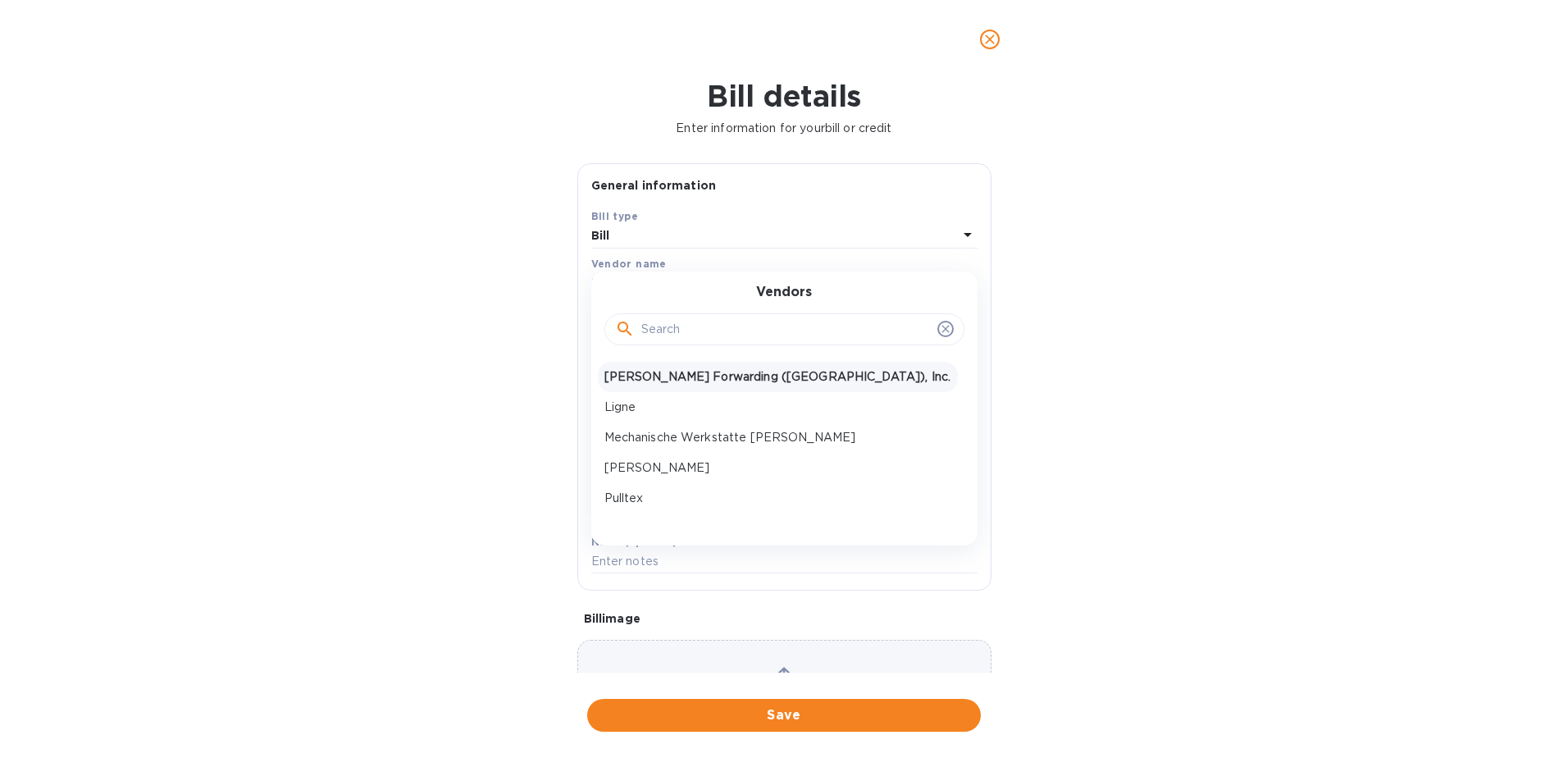
click at [657, 380] on p "[PERSON_NAME] Forwarding ([GEOGRAPHIC_DATA]), Inc." at bounding box center [778, 376] width 347 height 18
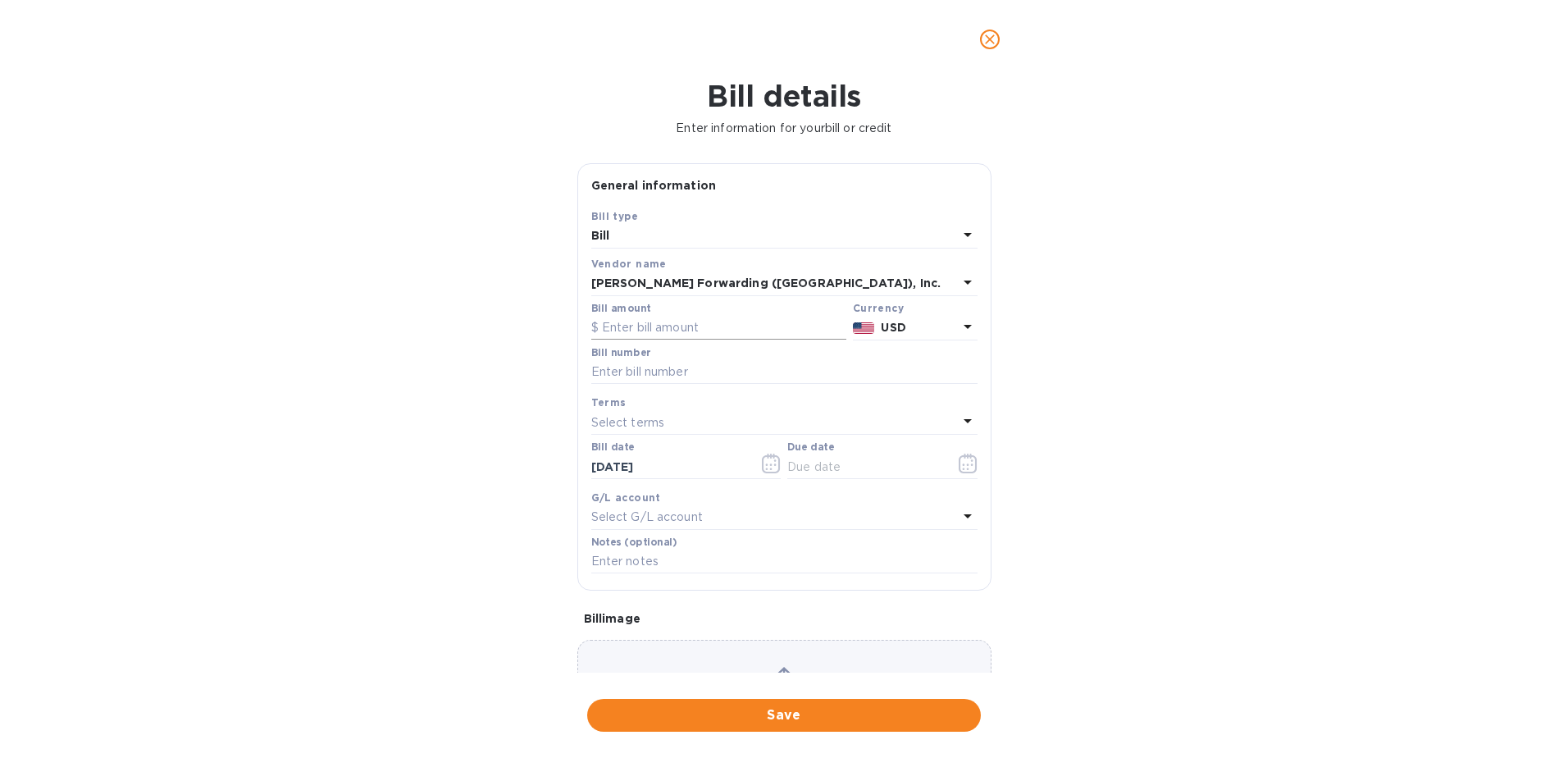
click at [663, 325] on input "text" at bounding box center [718, 328] width 255 height 24
type input "1,066.66"
click at [671, 369] on input "text" at bounding box center [784, 372] width 386 height 24
type input "SFO503414245"
click at [653, 428] on p "Select terms" at bounding box center [628, 423] width 74 height 18
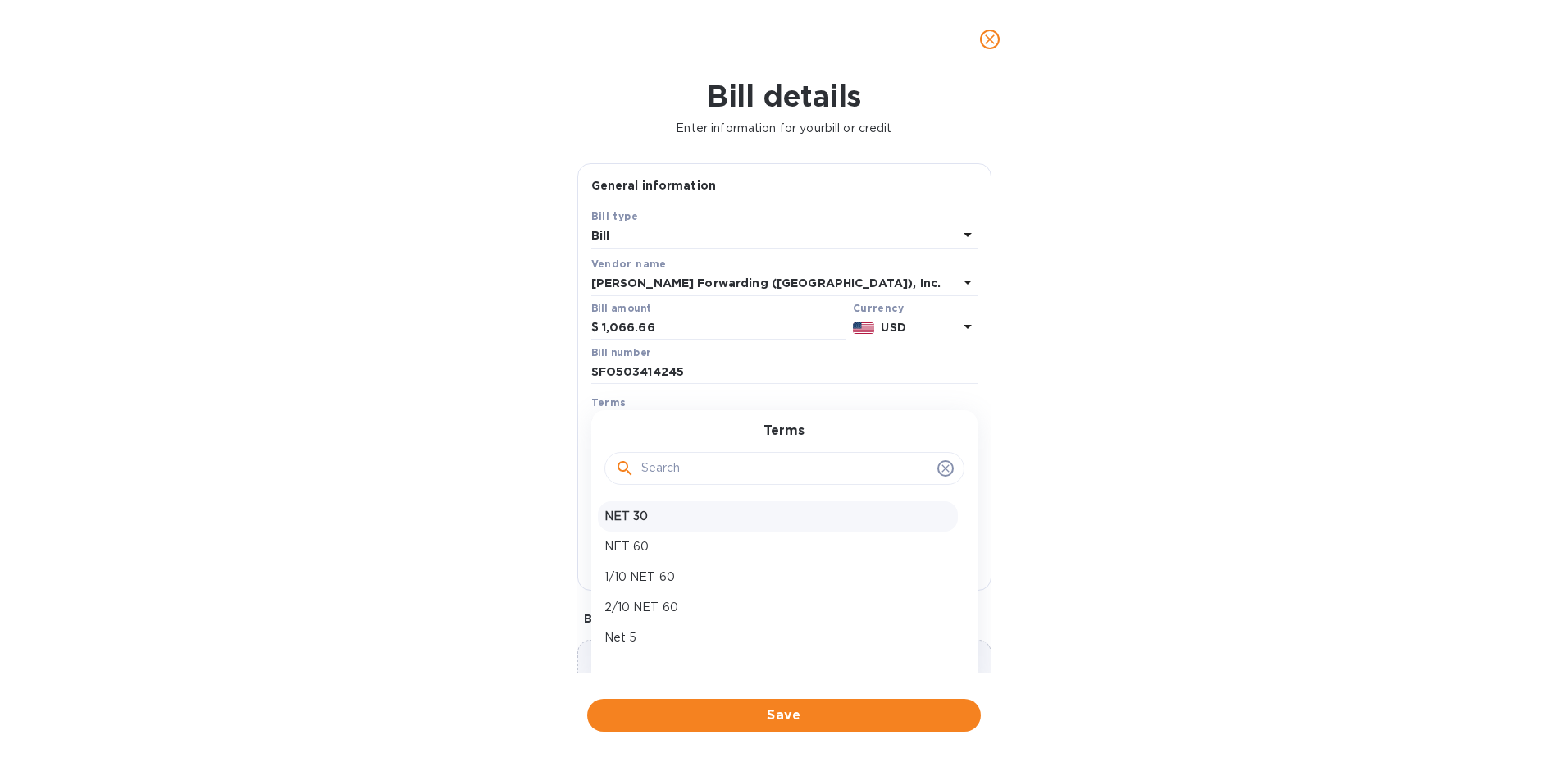
click at [648, 515] on p "NET 30" at bounding box center [778, 516] width 347 height 18
type input "[DATE]"
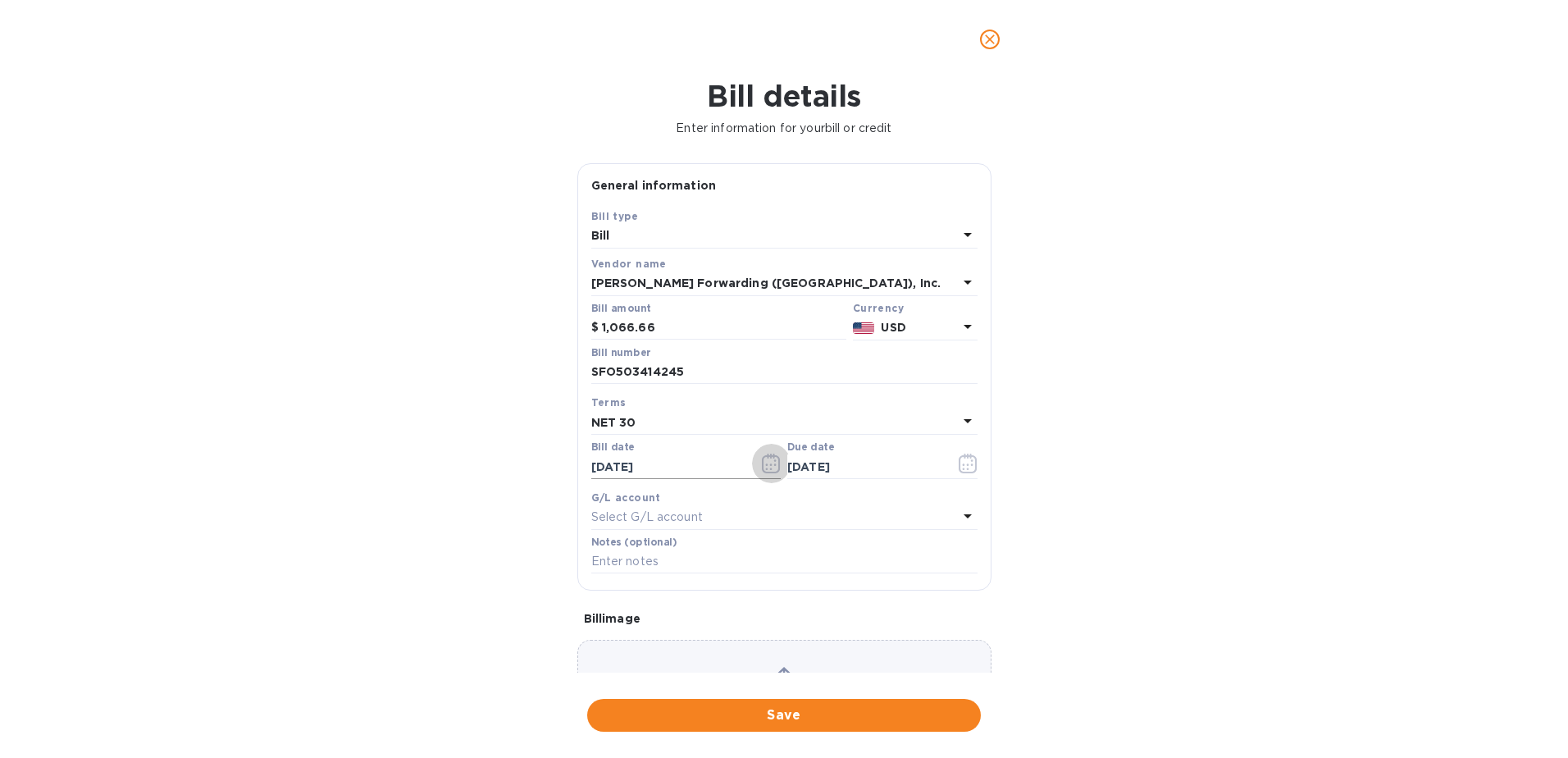
click at [767, 464] on icon "button" at bounding box center [771, 464] width 19 height 20
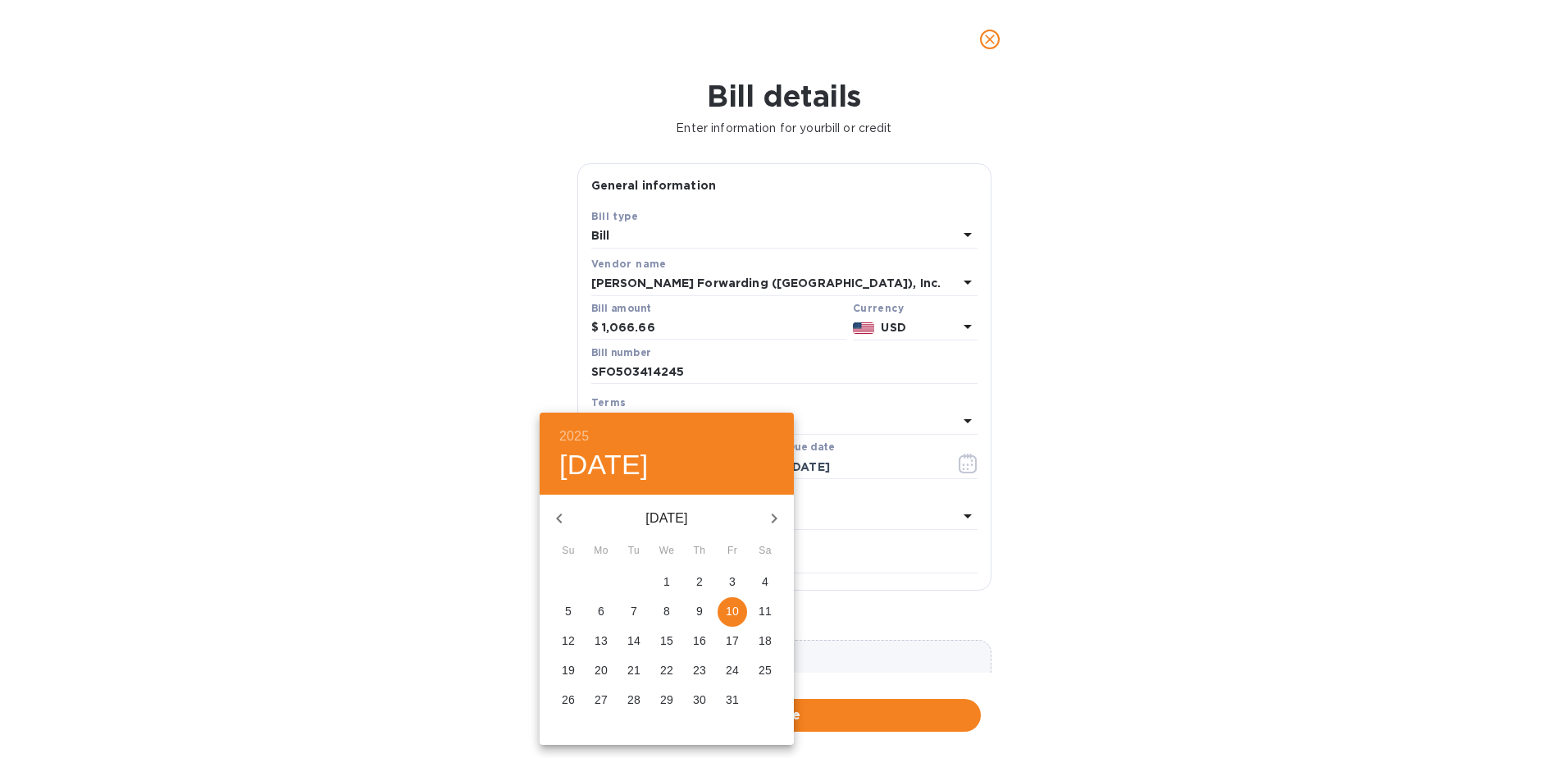
click at [692, 607] on span "9" at bounding box center [699, 612] width 29 height 17
type input "[DATE]"
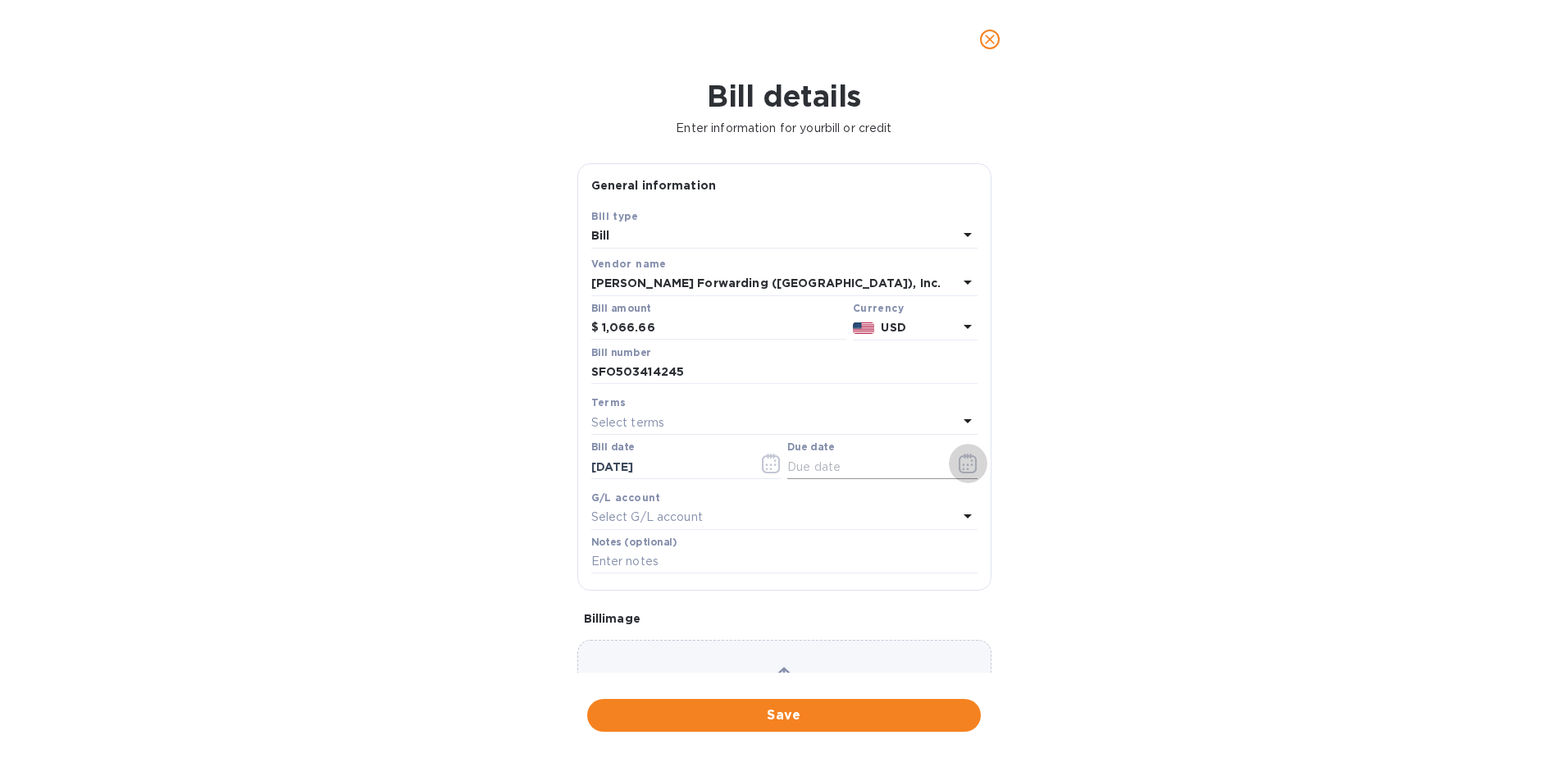
click at [959, 461] on icon "button" at bounding box center [968, 464] width 19 height 20
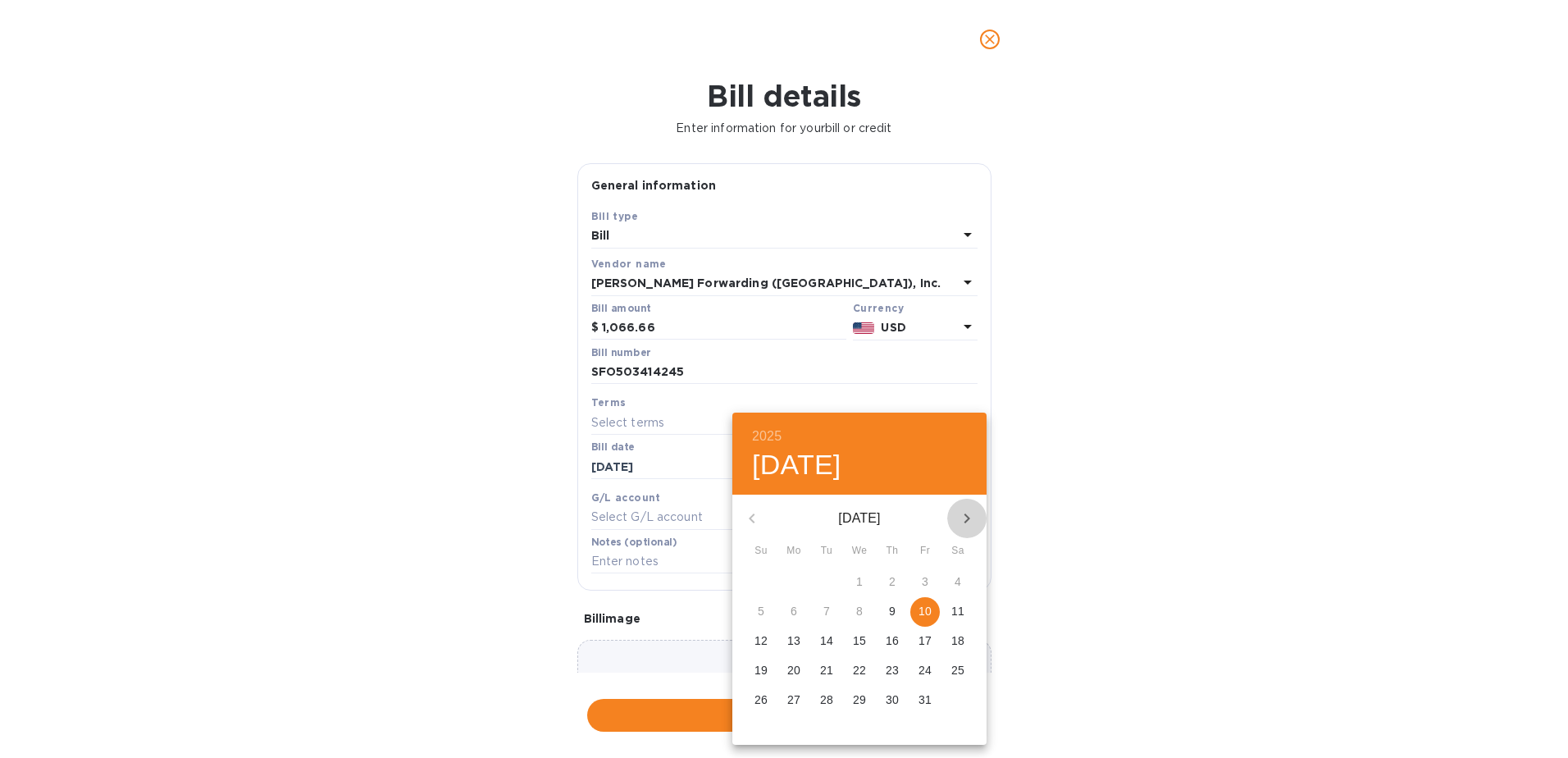
click at [967, 519] on icon "button" at bounding box center [968, 519] width 20 height 20
click at [956, 613] on p "8" at bounding box center [958, 612] width 7 height 17
type input "[DATE]"
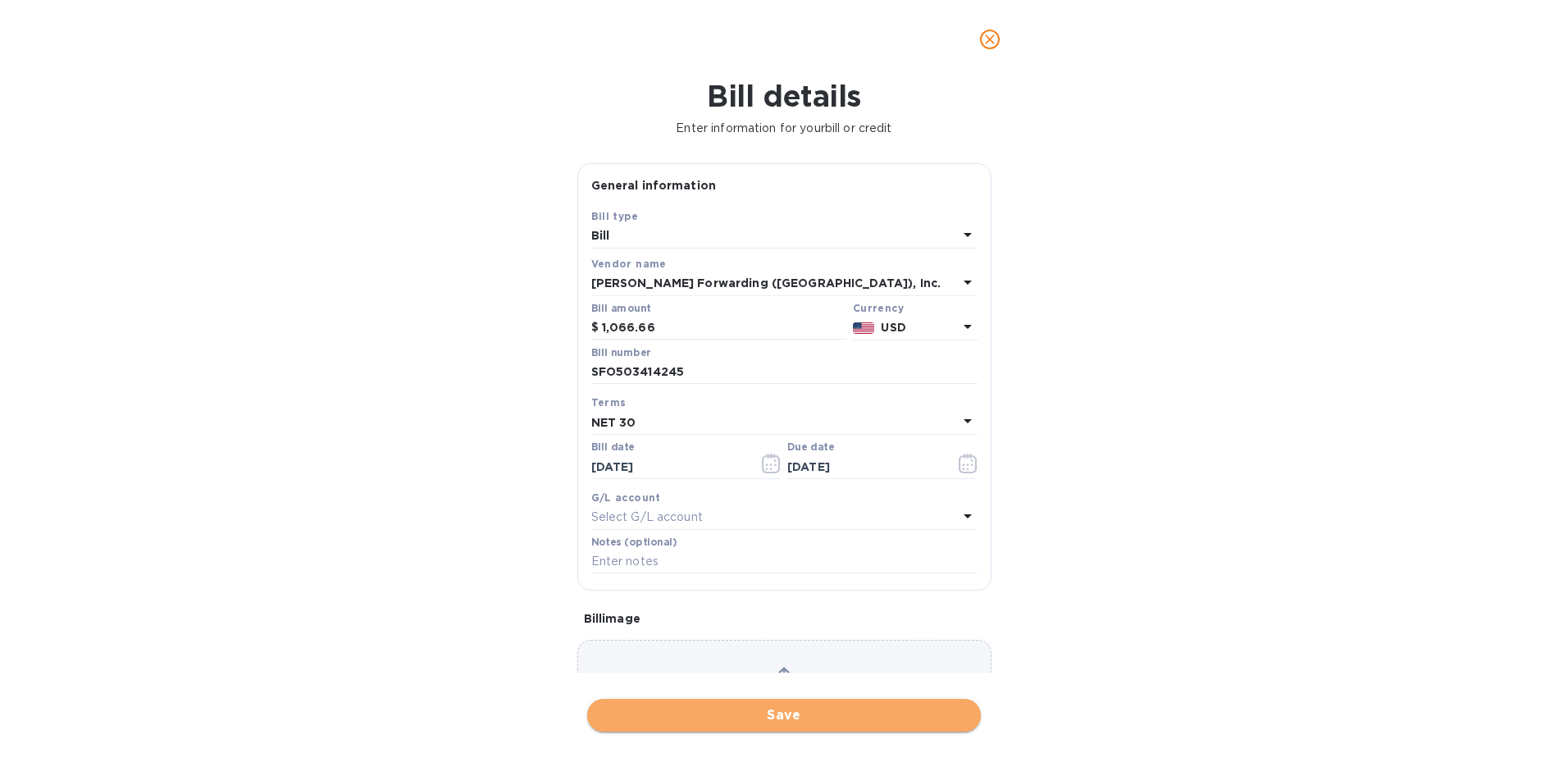
click at [721, 714] on span "Save" at bounding box center [784, 715] width 367 height 20
